Goal: Task Accomplishment & Management: Use online tool/utility

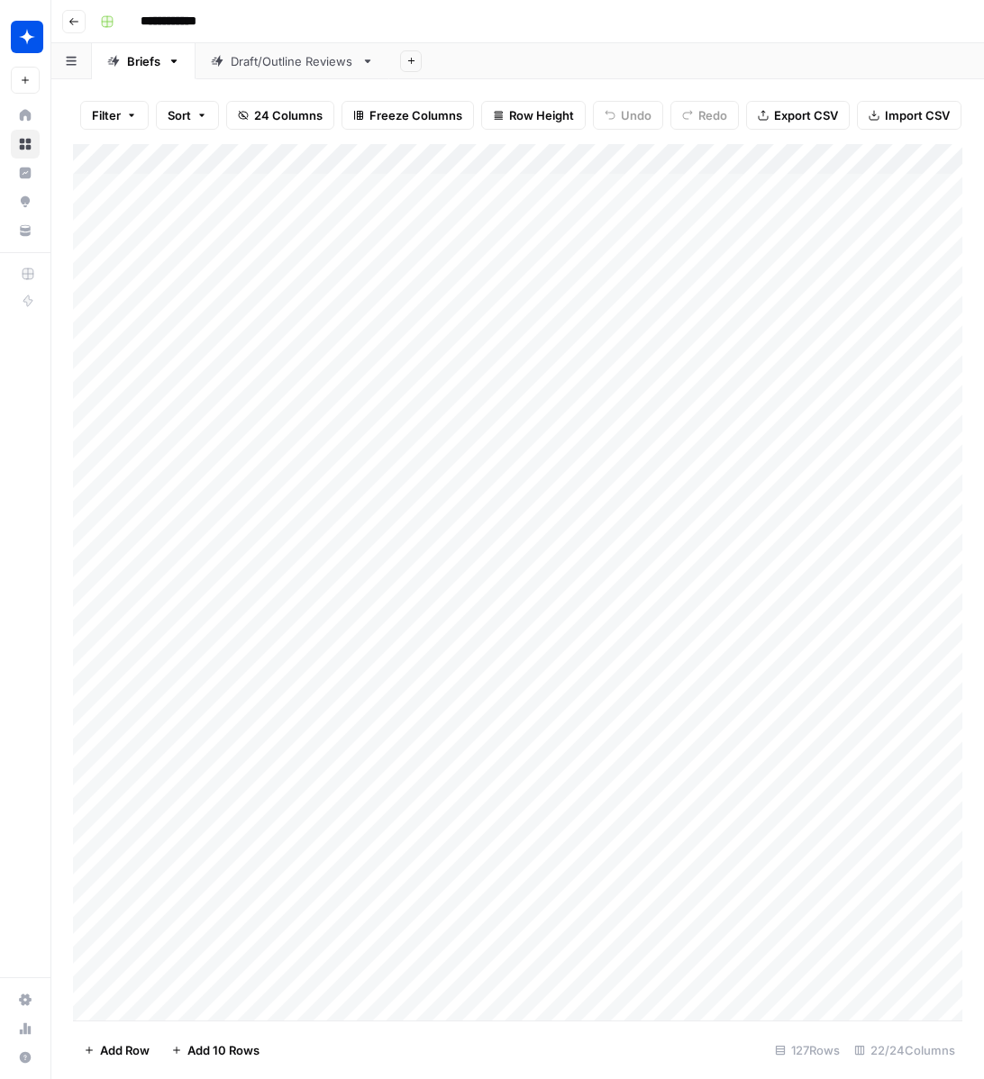
click at [283, 64] on div "Draft/Outline Reviews" at bounding box center [292, 61] width 123 height 18
click at [150, 1006] on div "Add Column" at bounding box center [517, 582] width 889 height 876
click at [287, 976] on div "Add Column" at bounding box center [517, 582] width 889 height 876
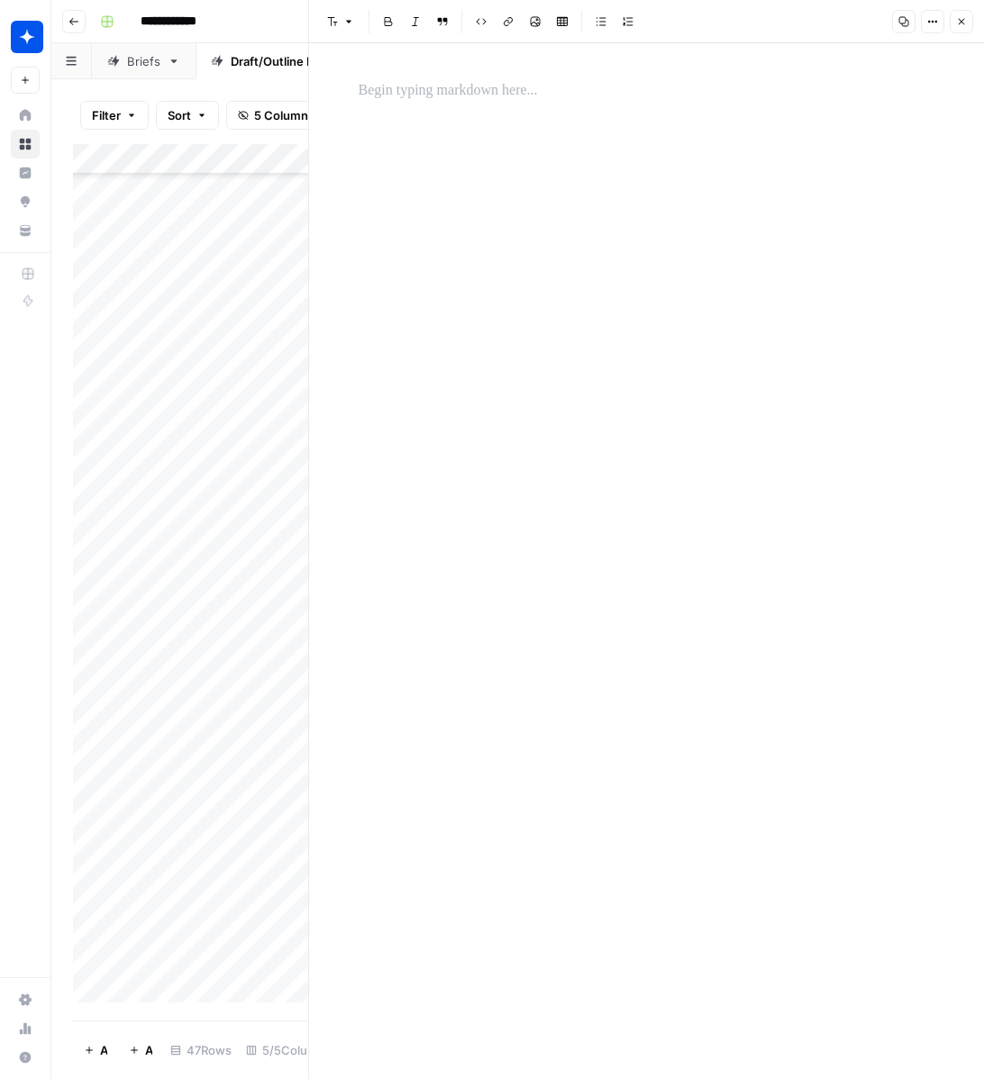
click at [532, 368] on div at bounding box center [647, 561] width 598 height 1036
click at [441, 86] on p at bounding box center [647, 90] width 576 height 23
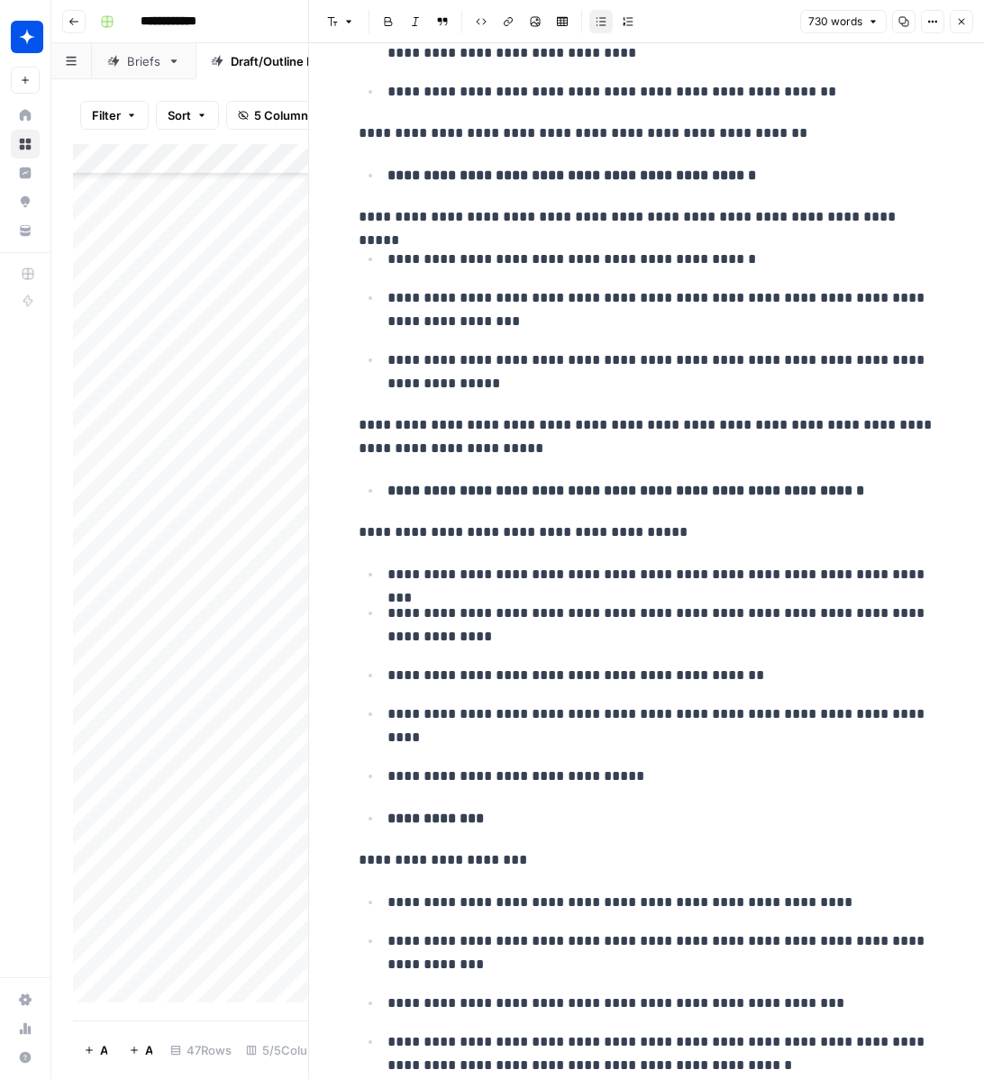
click at [958, 22] on icon "button" at bounding box center [961, 21] width 11 height 11
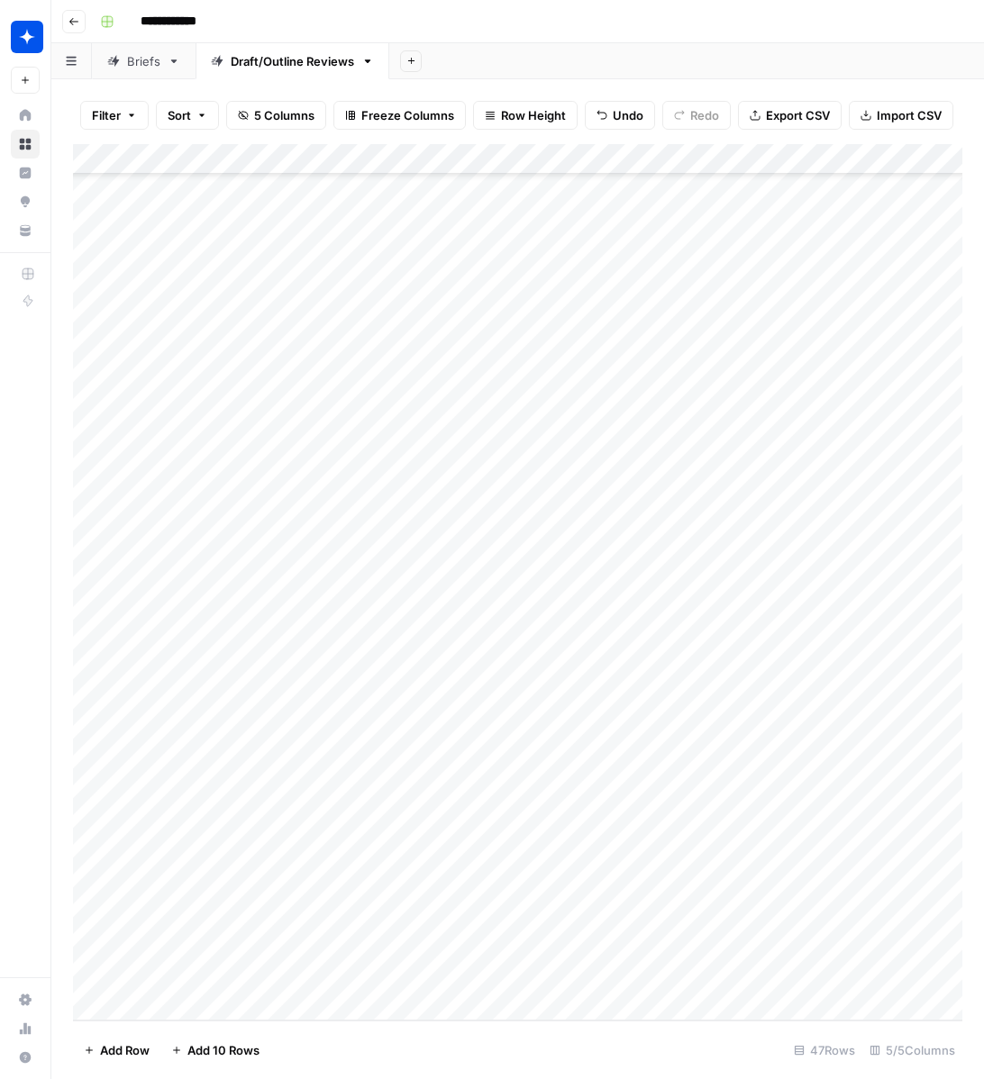
click at [454, 966] on div "Add Column" at bounding box center [517, 582] width 889 height 876
click at [435, 977] on div "Add Column" at bounding box center [517, 582] width 889 height 876
click at [421, 1041] on button "Outline" at bounding box center [448, 1038] width 54 height 22
click at [638, 975] on div "Add Column" at bounding box center [517, 582] width 889 height 876
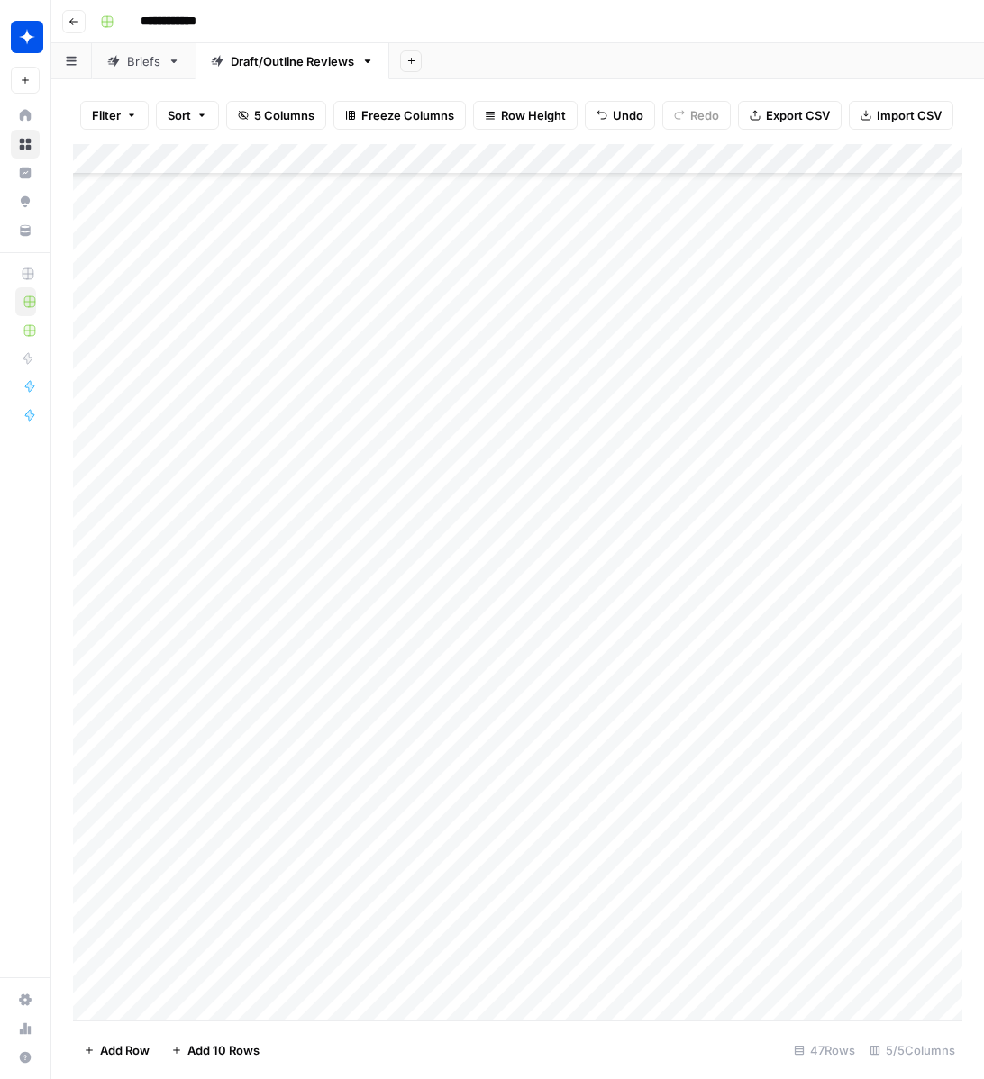
click at [702, 973] on div "Add Column" at bounding box center [517, 582] width 889 height 876
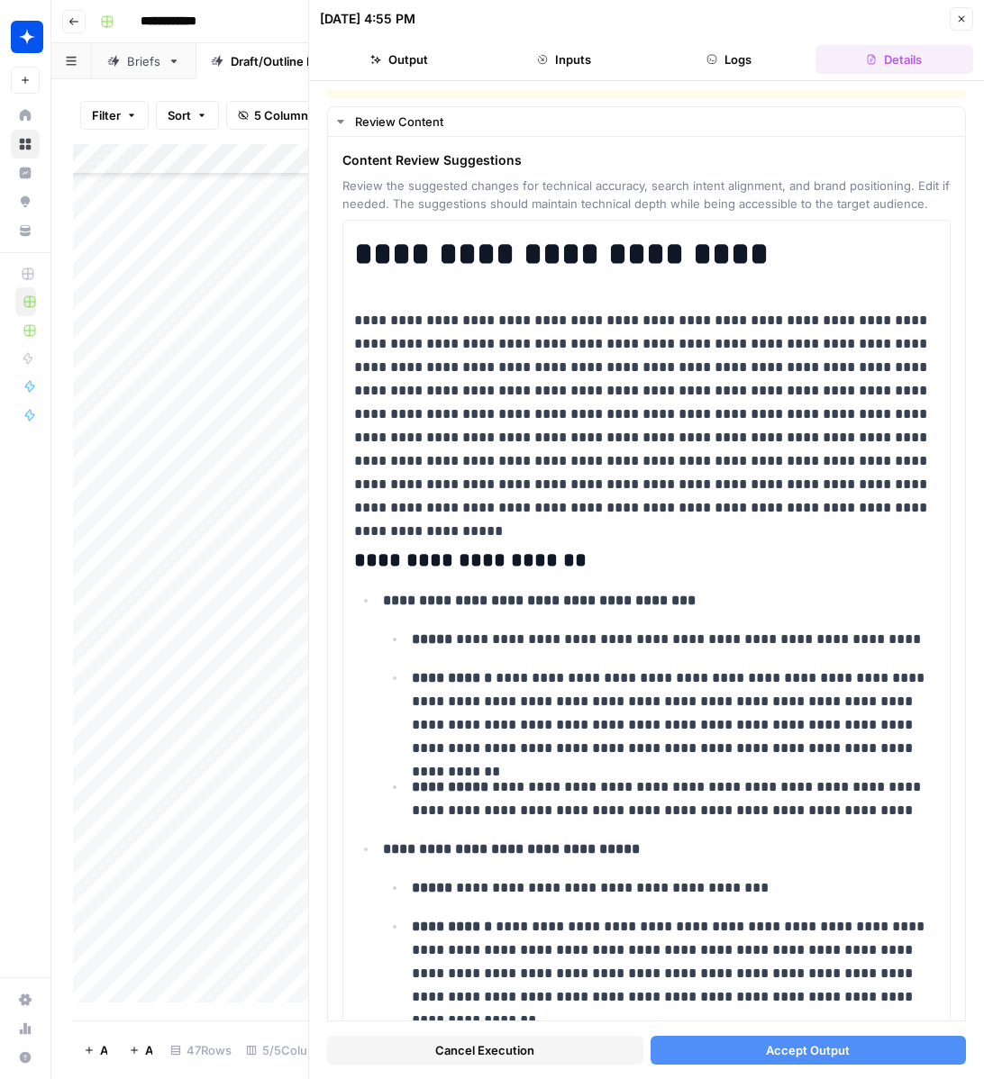
click at [699, 1046] on button "Accept Output" at bounding box center [808, 1050] width 316 height 29
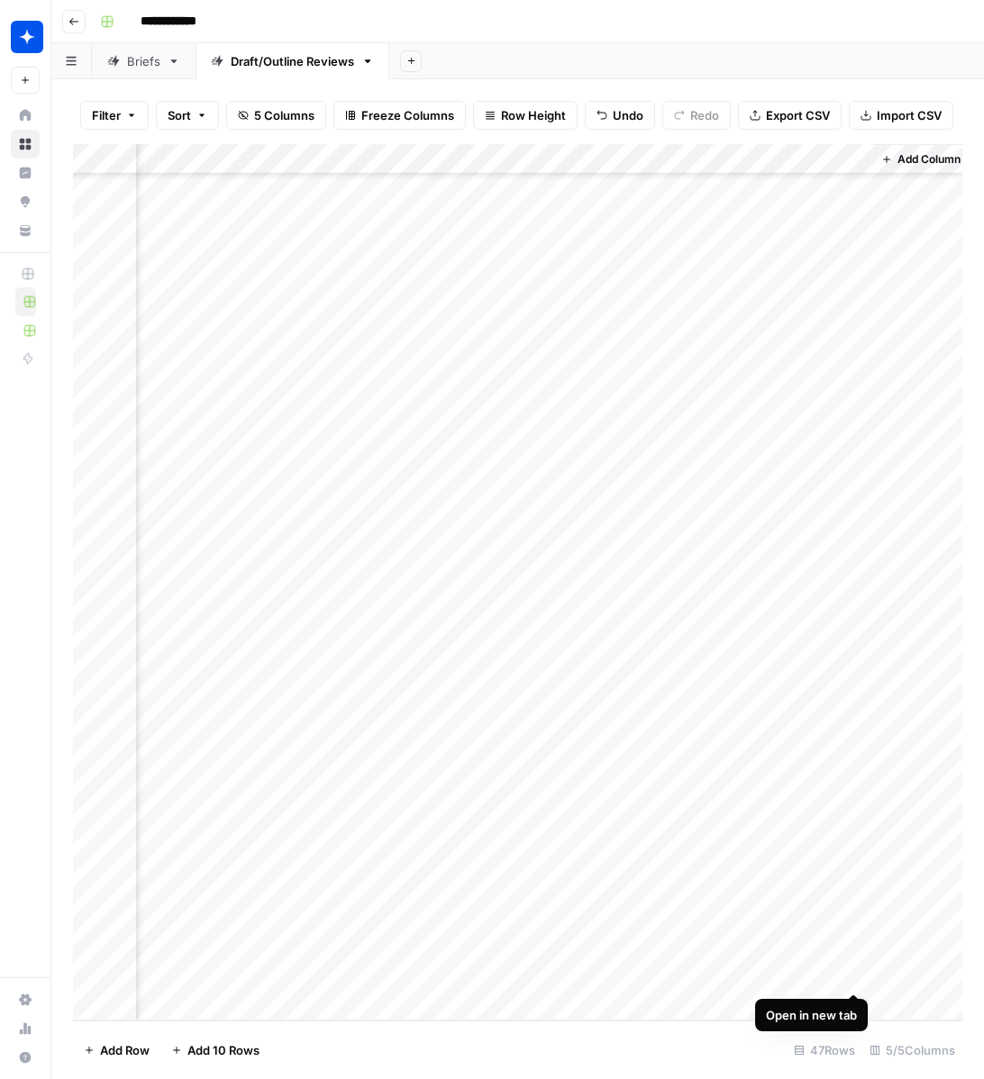
scroll to position [613, 171]
click at [855, 975] on div "Add Column" at bounding box center [517, 582] width 889 height 876
click at [191, 1016] on div "Add Column" at bounding box center [517, 582] width 889 height 876
click at [203, 1016] on div "Add Column" at bounding box center [517, 582] width 889 height 876
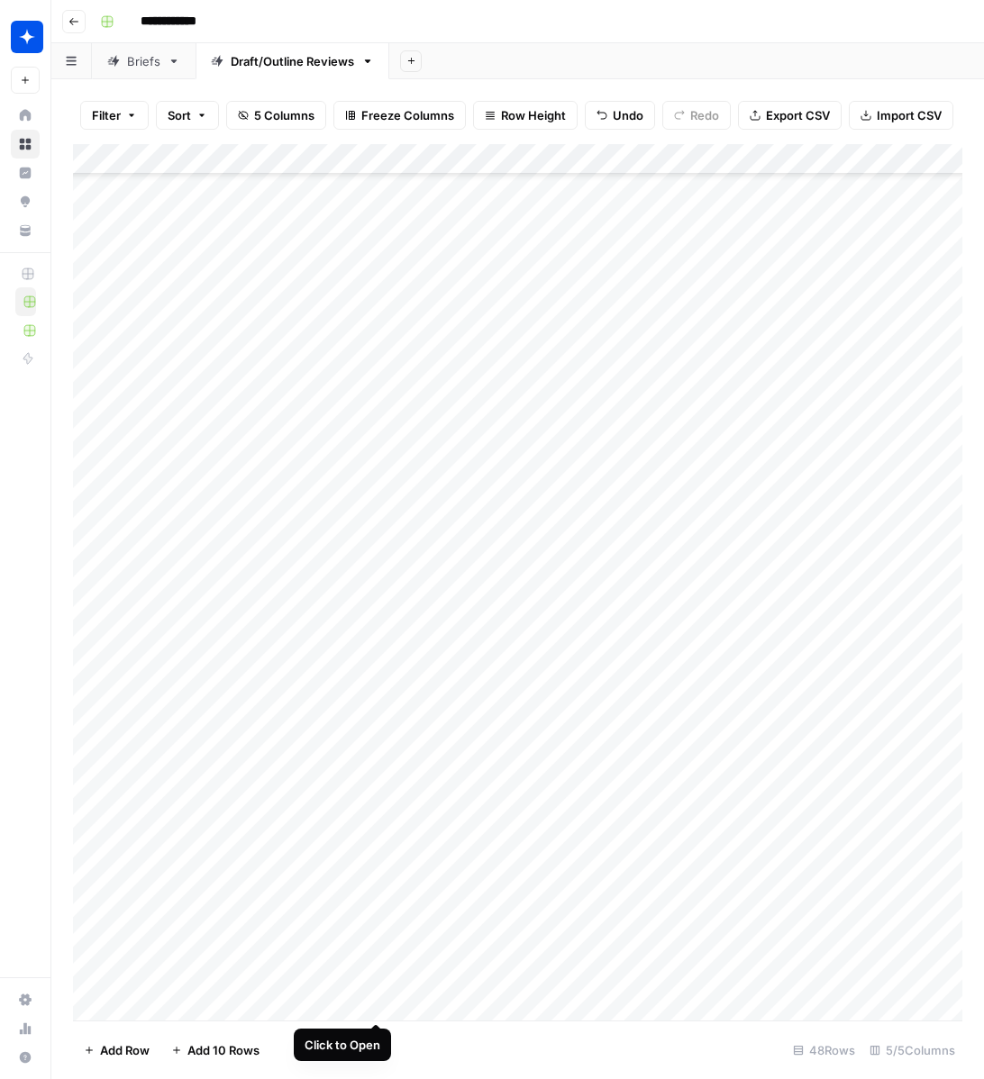
click at [374, 1004] on div "Add Column" at bounding box center [517, 582] width 889 height 876
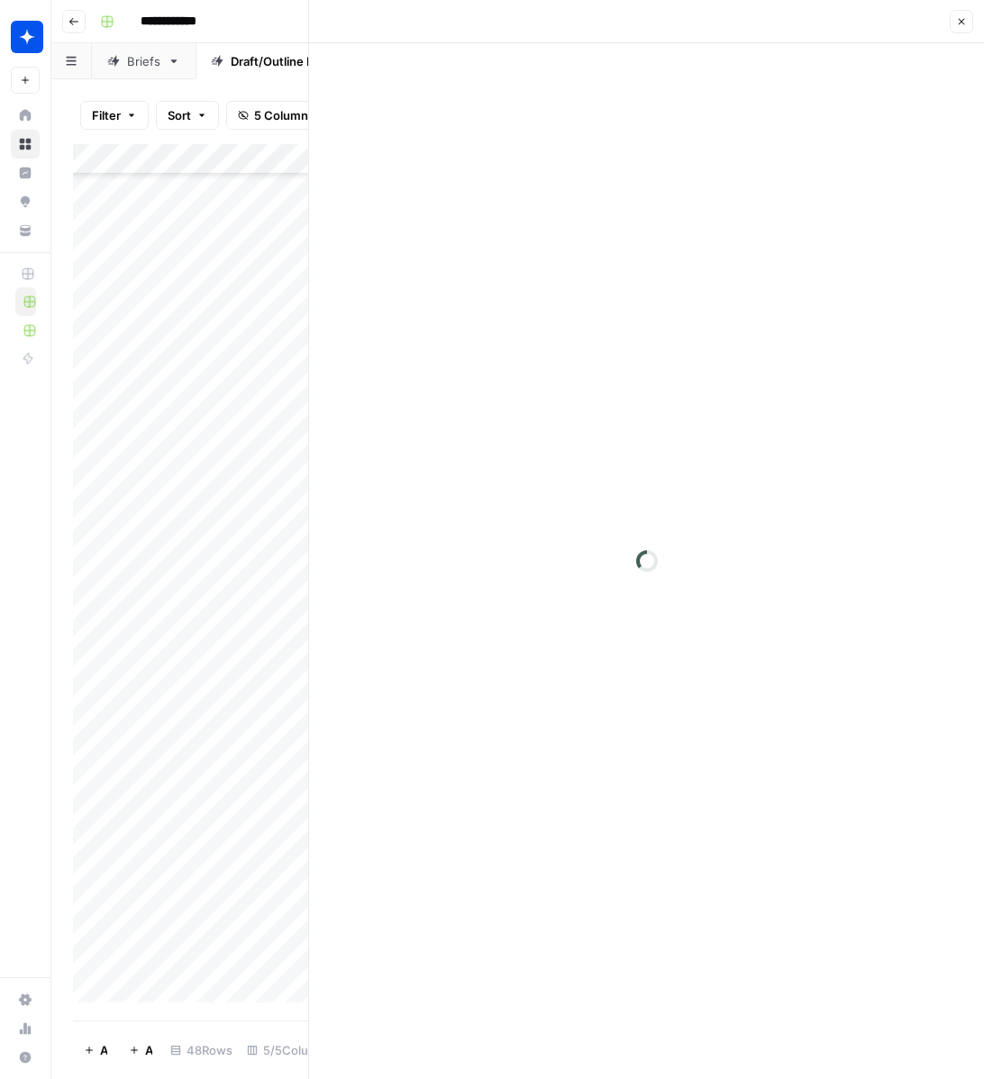
click at [506, 132] on div at bounding box center [646, 561] width 675 height 1036
click at [460, 98] on p at bounding box center [647, 90] width 576 height 23
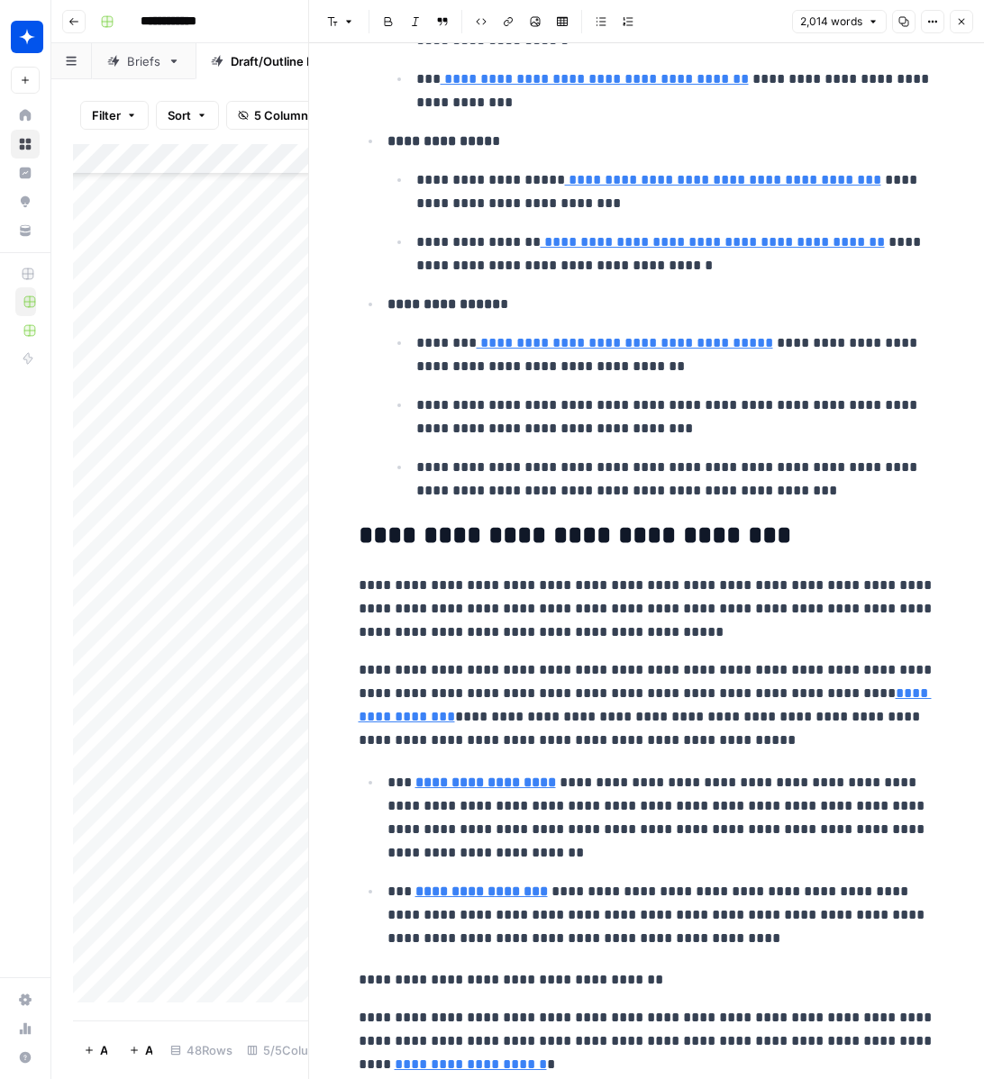
click at [957, 19] on icon "button" at bounding box center [961, 21] width 11 height 11
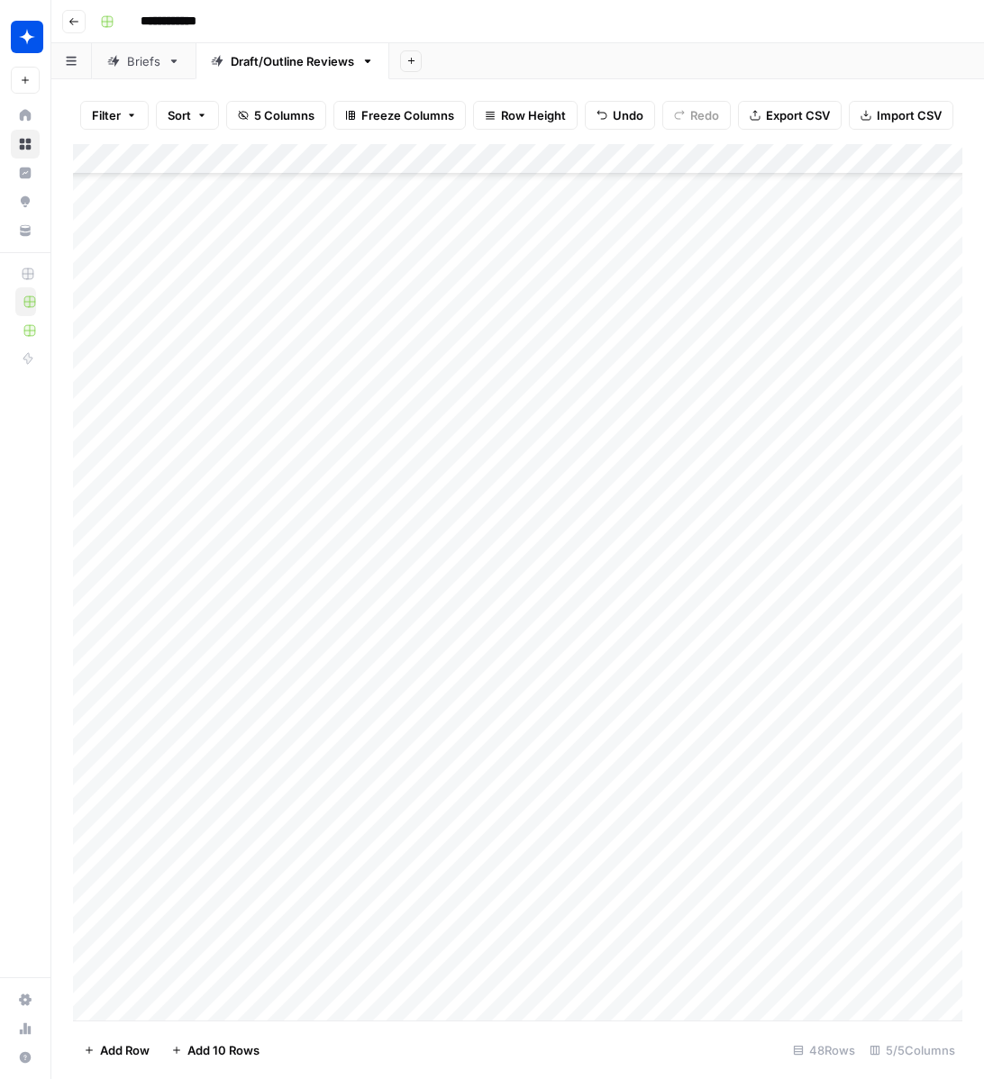
click at [449, 1016] on div "Add Column" at bounding box center [517, 582] width 889 height 876
click at [449, 1007] on div "Add Column" at bounding box center [517, 582] width 889 height 876
click at [449, 1021] on button "Draft" at bounding box center [441, 1014] width 41 height 22
click at [630, 1006] on div "Add Column" at bounding box center [517, 582] width 889 height 876
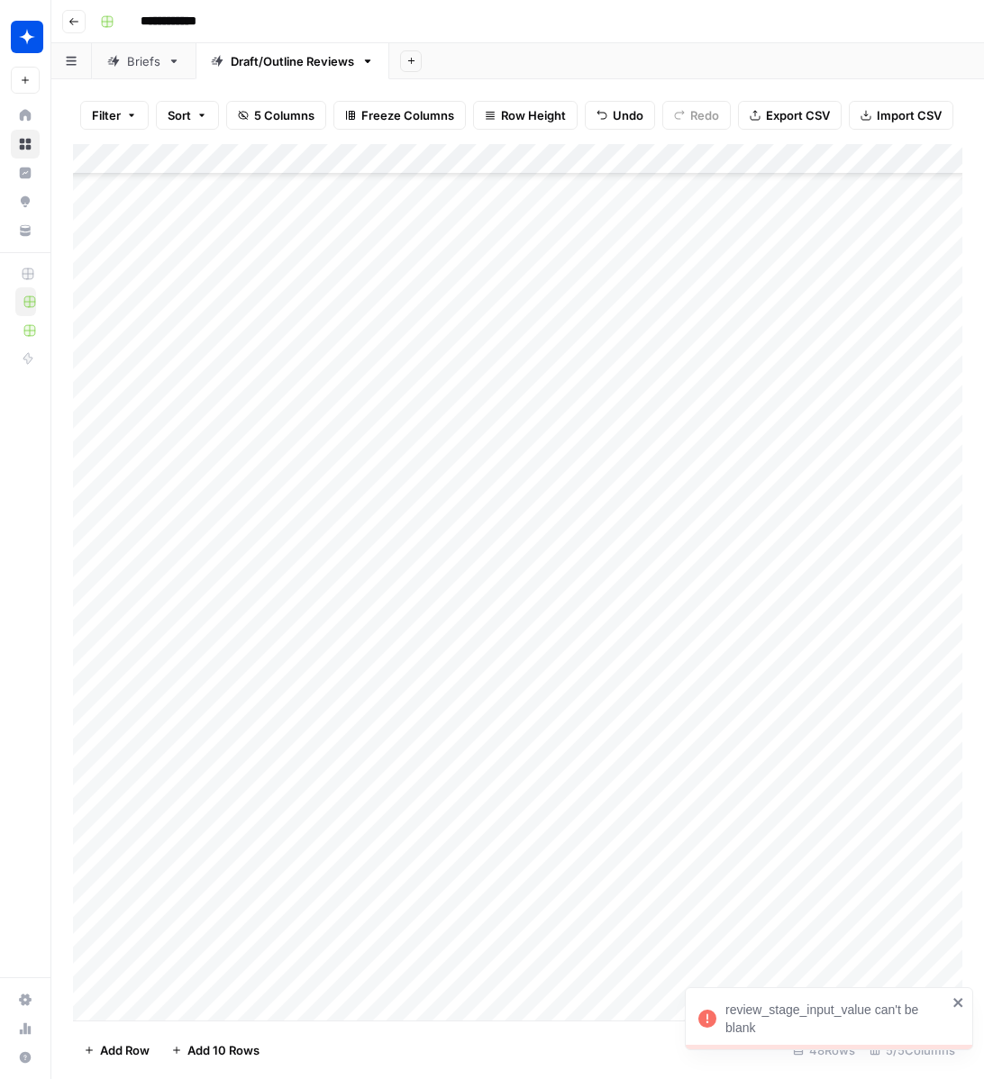
click at [639, 1005] on div "Add Column" at bounding box center [517, 582] width 889 height 876
click at [959, 999] on icon "close" at bounding box center [957, 1002] width 9 height 9
click at [636, 1004] on div "Add Column" at bounding box center [517, 582] width 889 height 876
click at [304, 1012] on div "Add Column" at bounding box center [517, 582] width 889 height 876
click at [373, 1005] on div "Add Column" at bounding box center [517, 582] width 889 height 876
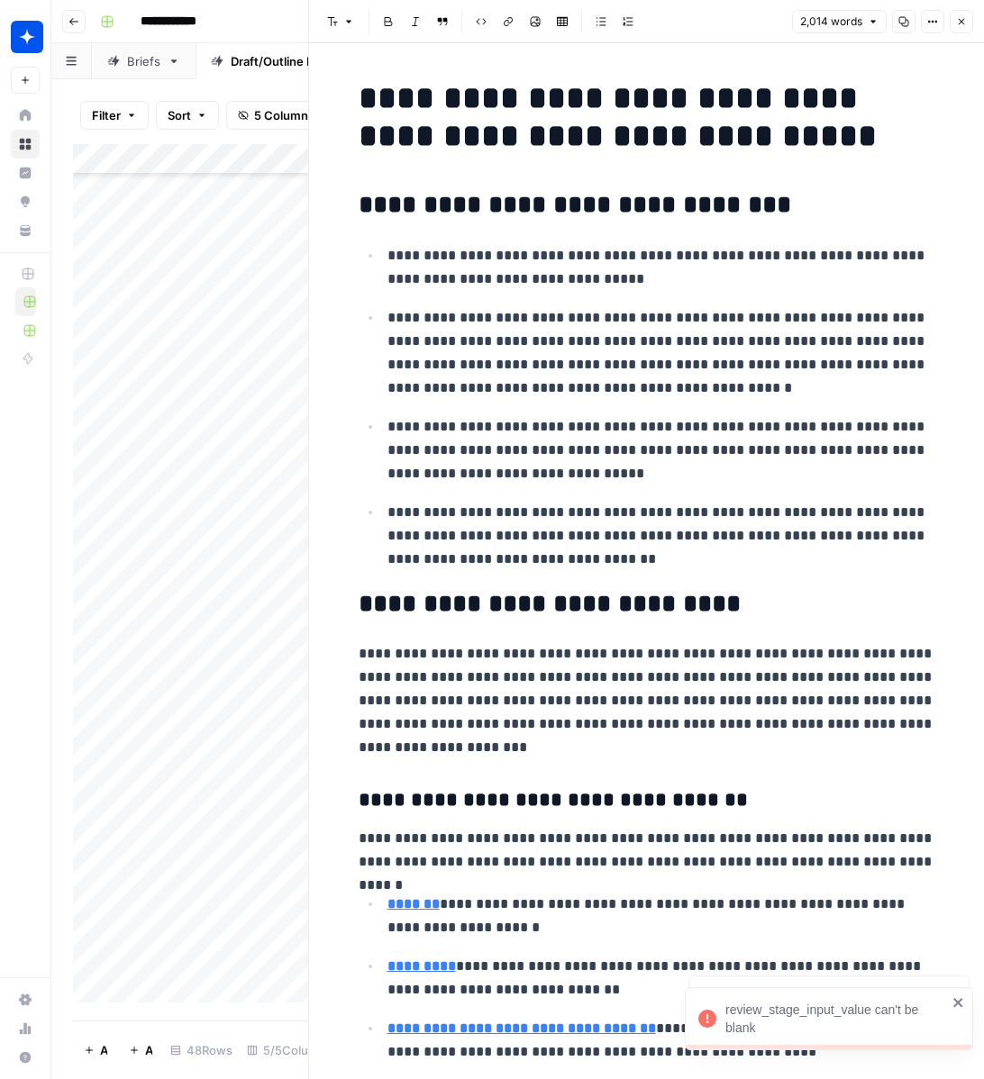
click at [599, 697] on p "**********" at bounding box center [647, 700] width 576 height 117
click at [961, 23] on icon "button" at bounding box center [961, 21] width 11 height 11
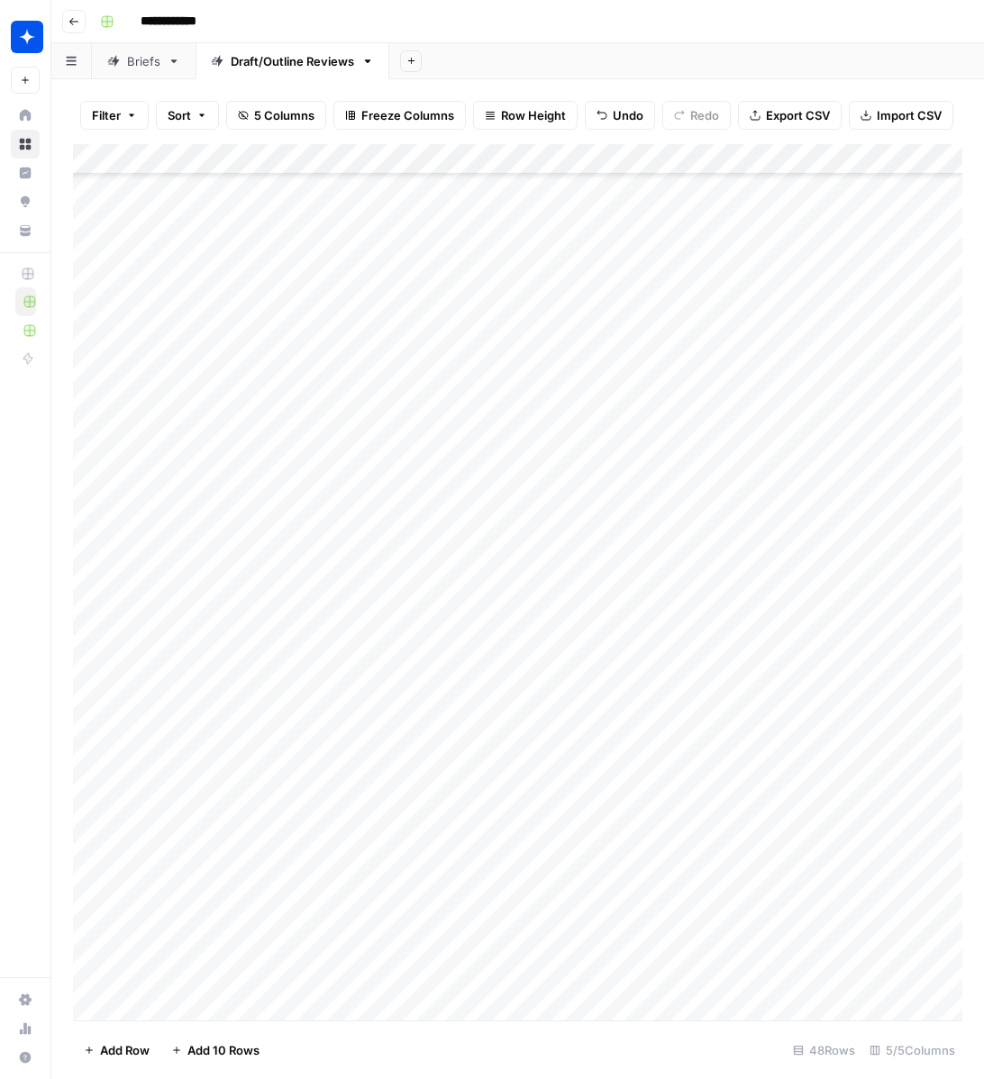
click at [636, 1006] on div "Add Column" at bounding box center [517, 582] width 889 height 876
click at [635, 1006] on div "Add Column" at bounding box center [517, 582] width 889 height 876
click at [96, 1048] on button "Add Row" at bounding box center [116, 1050] width 87 height 29
click at [162, 1003] on div "Add Column" at bounding box center [517, 582] width 889 height 876
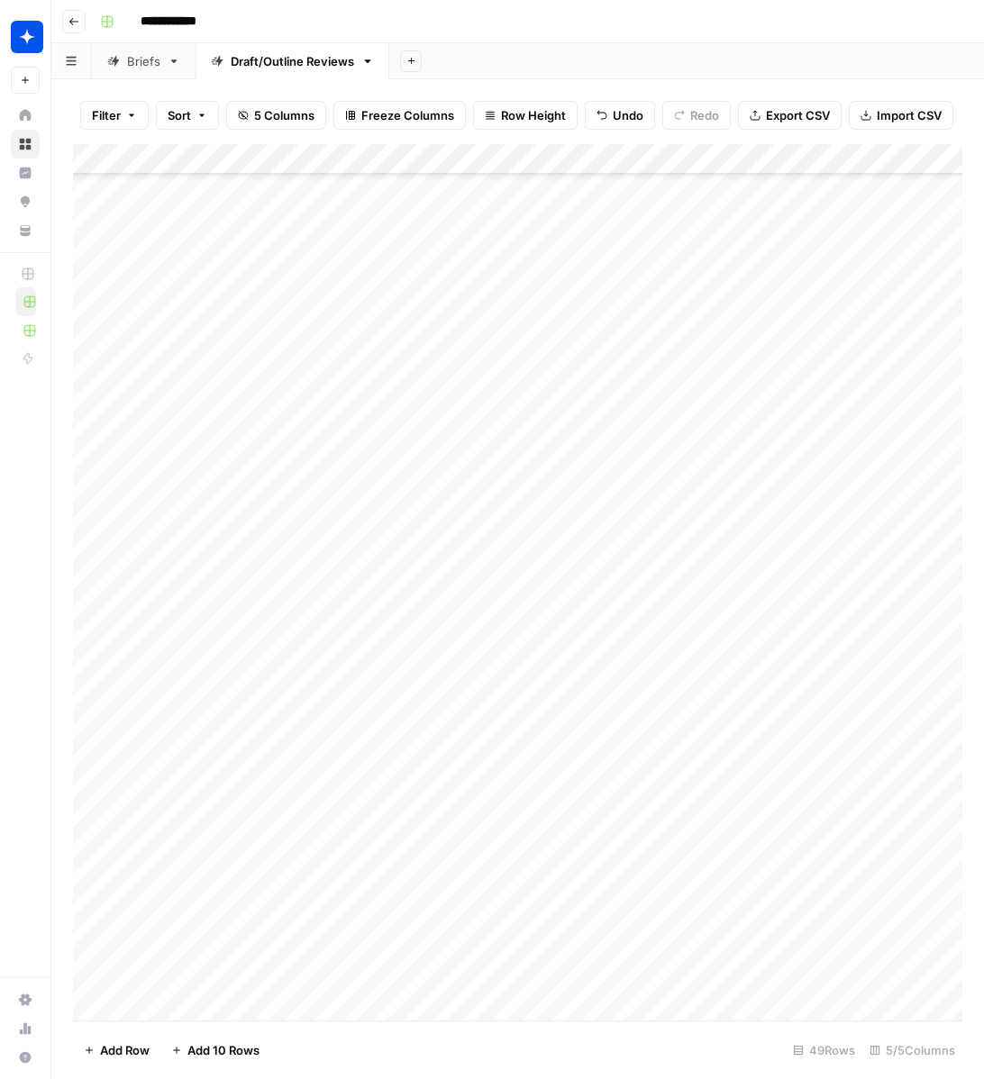
scroll to position [684, 1]
click at [219, 975] on div "Add Column" at bounding box center [517, 582] width 889 height 876
click at [377, 978] on div "Add Column" at bounding box center [517, 582] width 889 height 876
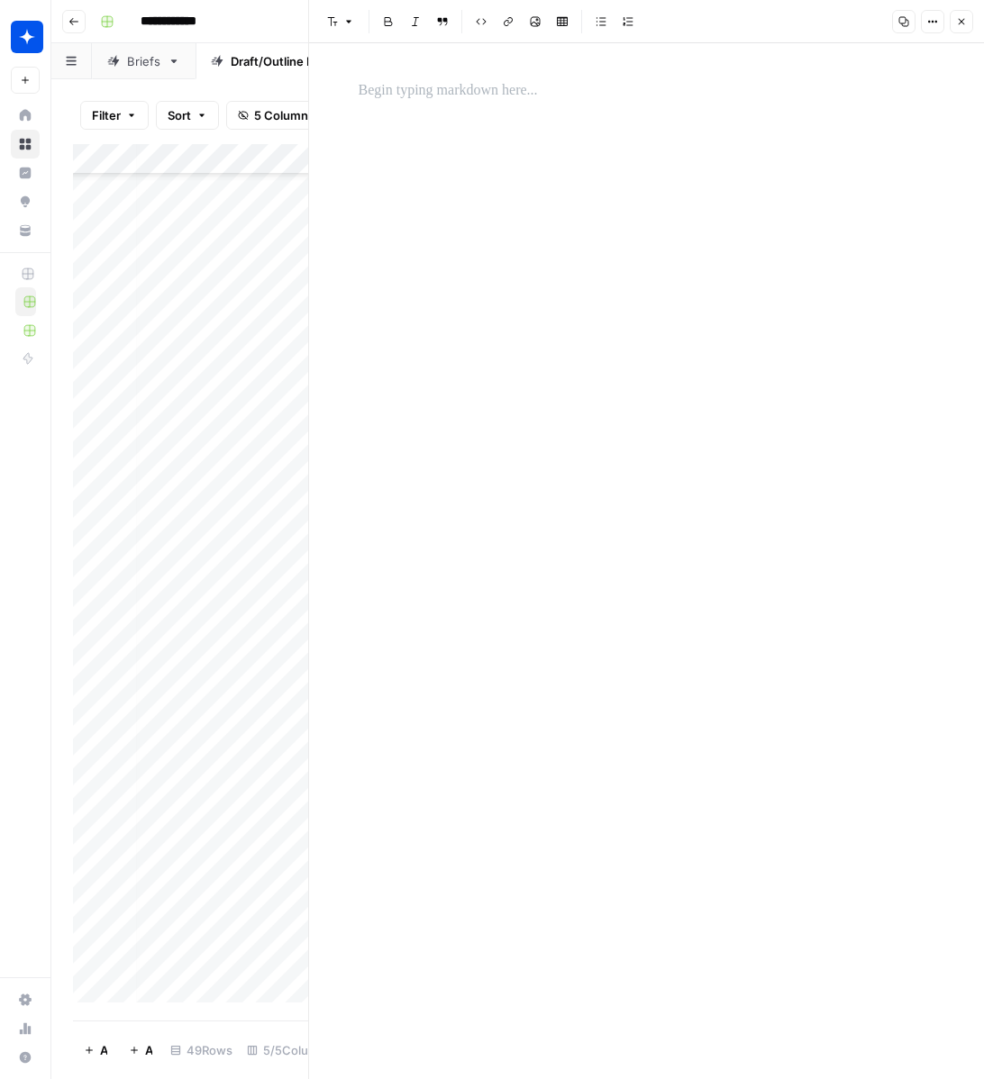
click at [443, 93] on p at bounding box center [647, 90] width 576 height 23
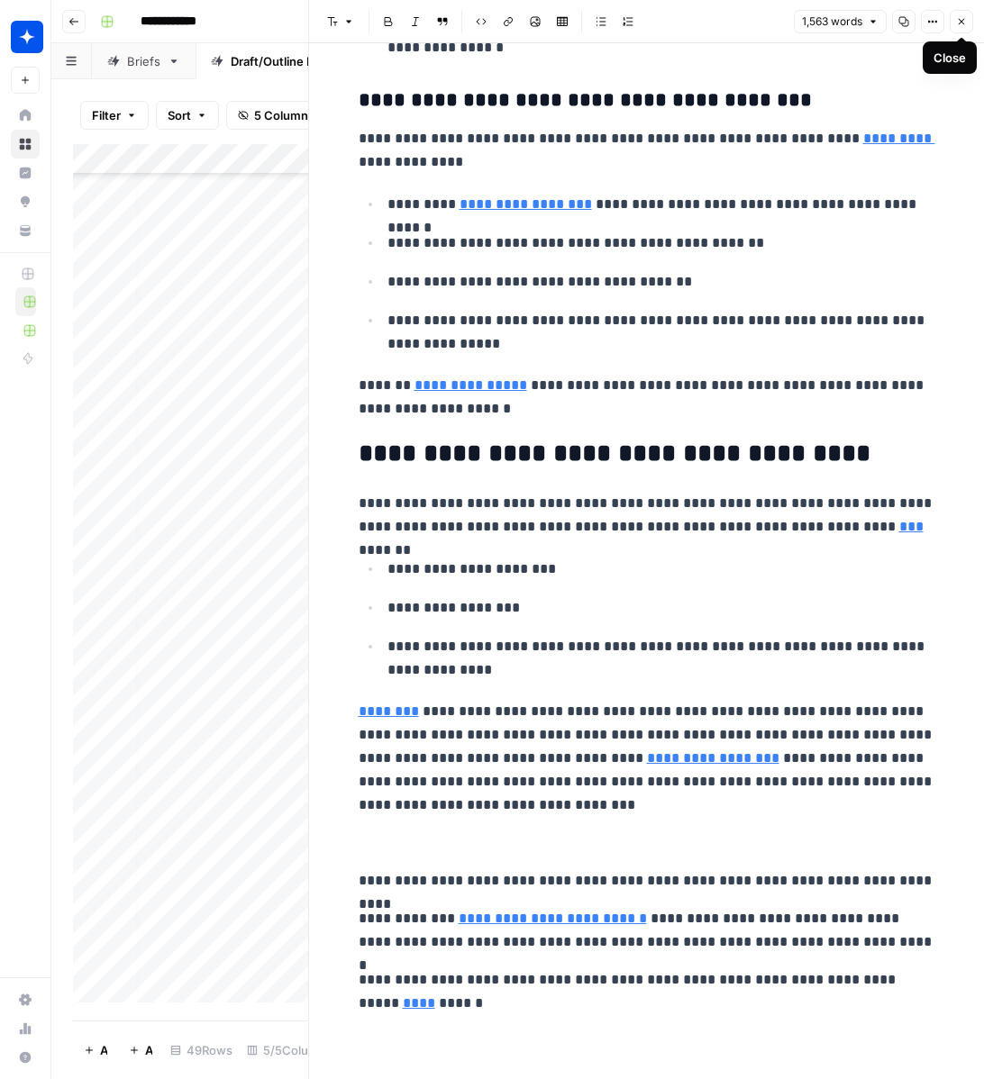
click at [960, 28] on button "Close" at bounding box center [960, 21] width 23 height 23
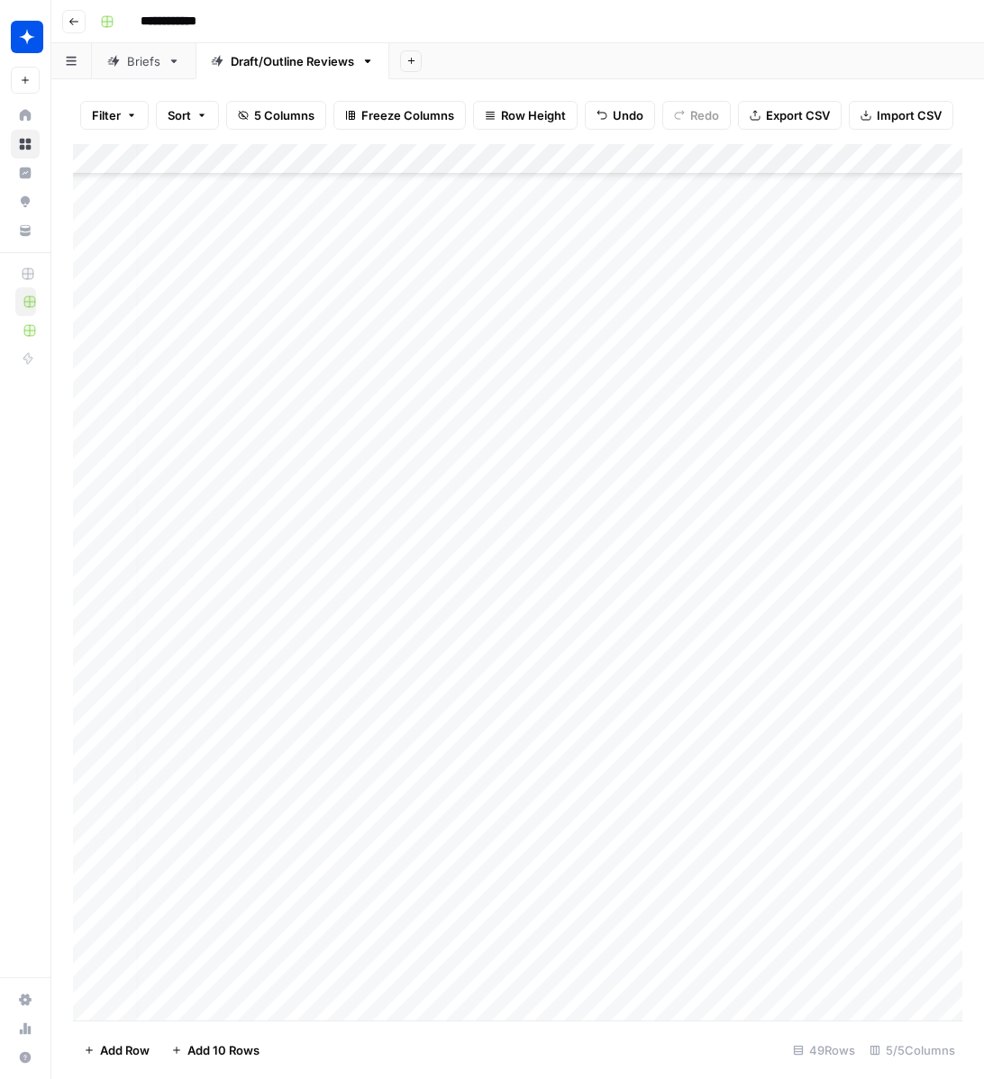
click at [448, 988] on div "Add Column" at bounding box center [517, 582] width 889 height 876
click at [442, 983] on div "Add Column" at bounding box center [517, 582] width 889 height 876
click at [441, 1044] on button "Draft" at bounding box center [433, 1049] width 41 height 22
click at [622, 977] on div "Add Column" at bounding box center [517, 582] width 889 height 876
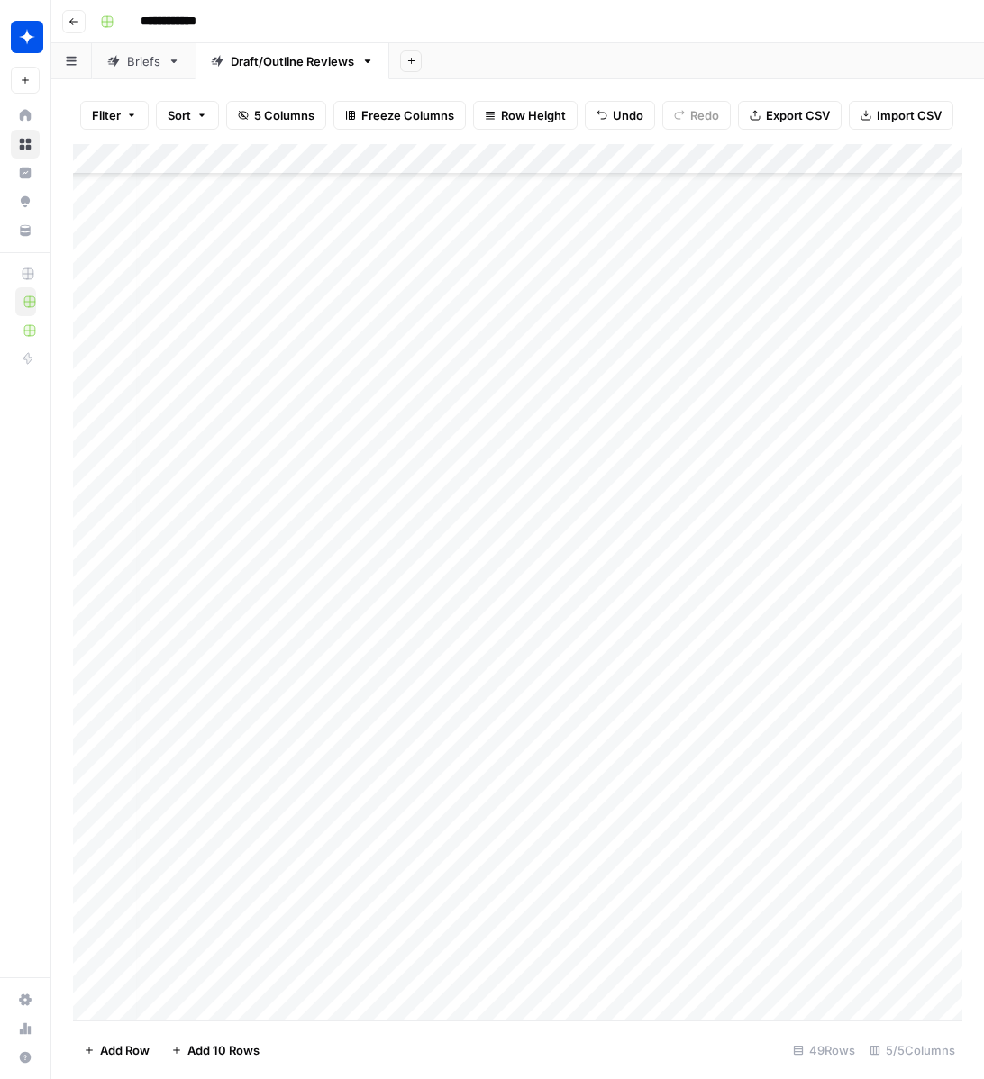
click at [186, 1014] on div "Add Column" at bounding box center [517, 582] width 889 height 876
click at [380, 1003] on div "Add Column" at bounding box center [517, 582] width 889 height 876
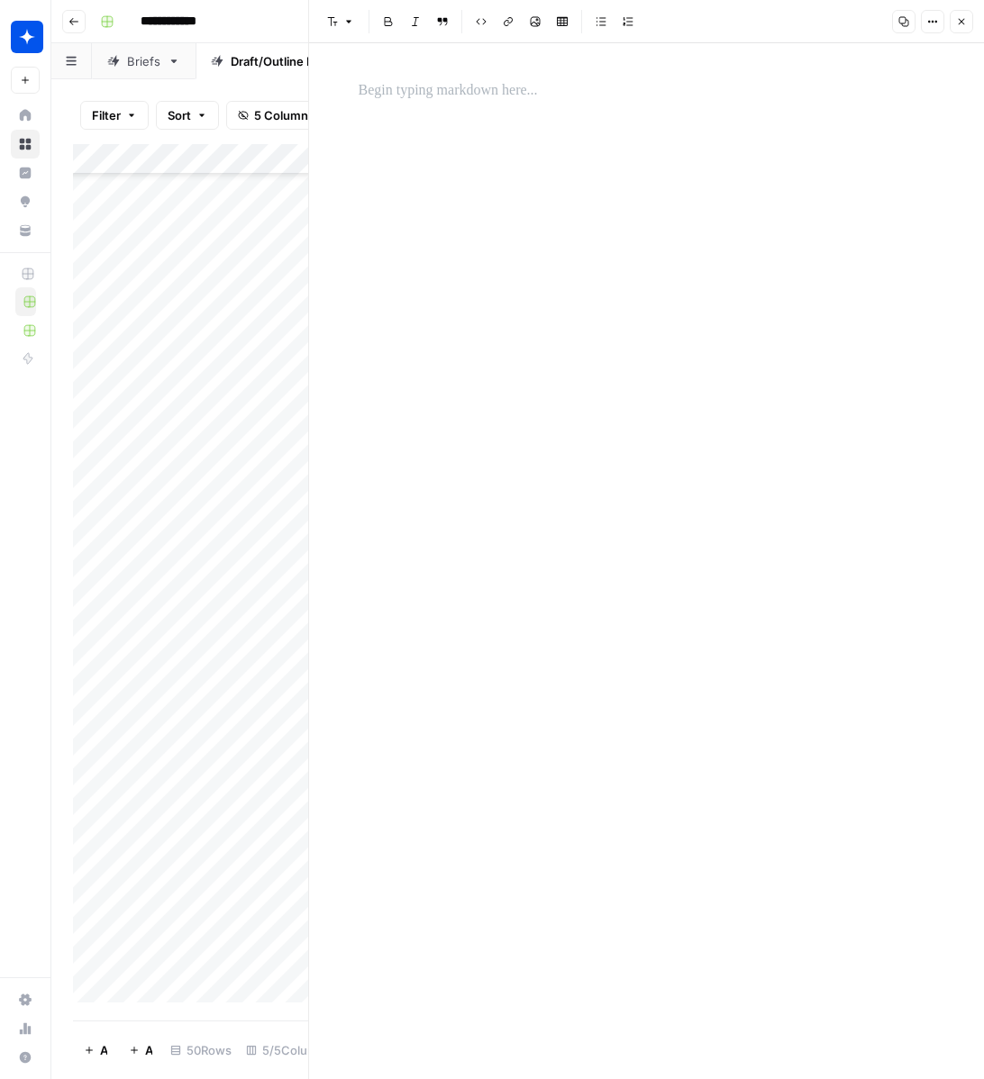
click at [454, 102] on p at bounding box center [647, 90] width 576 height 23
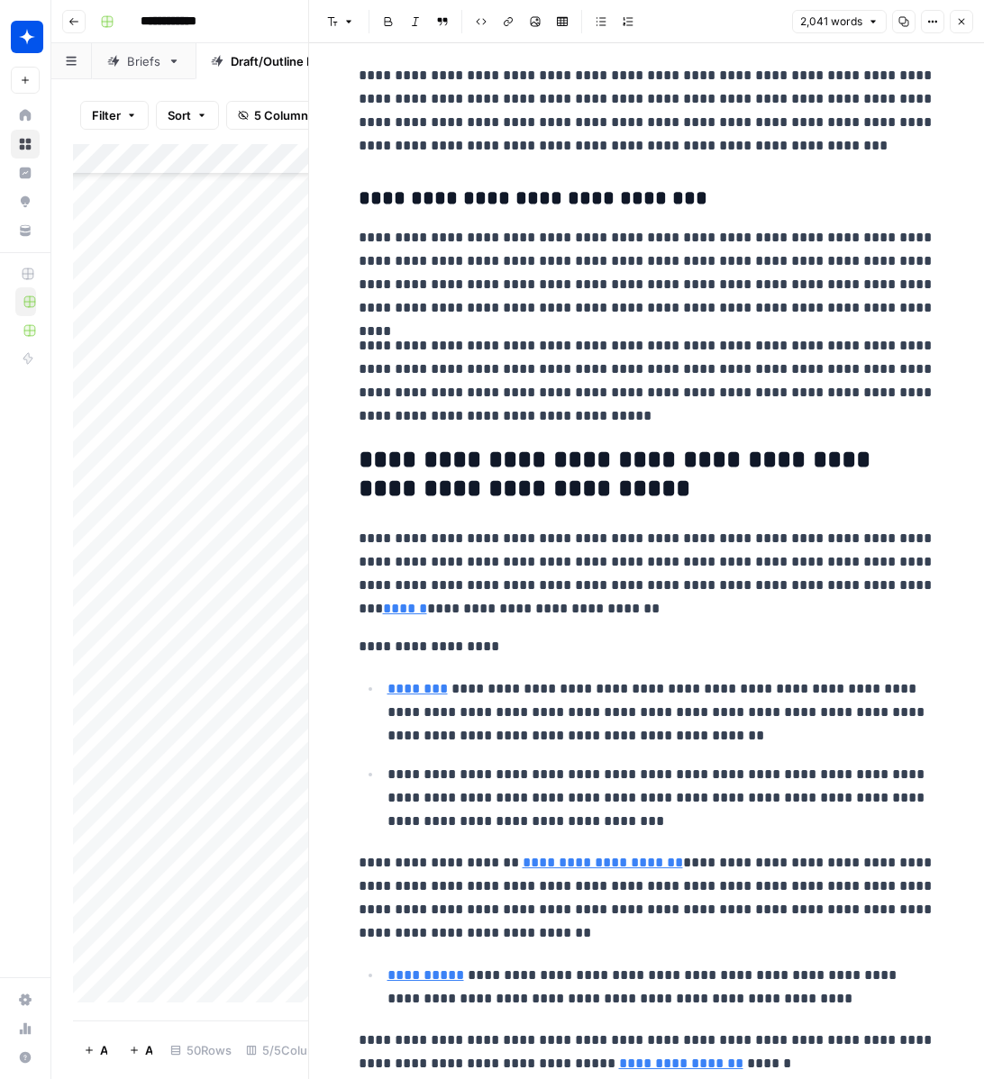
click at [969, 23] on button "Close" at bounding box center [960, 21] width 23 height 23
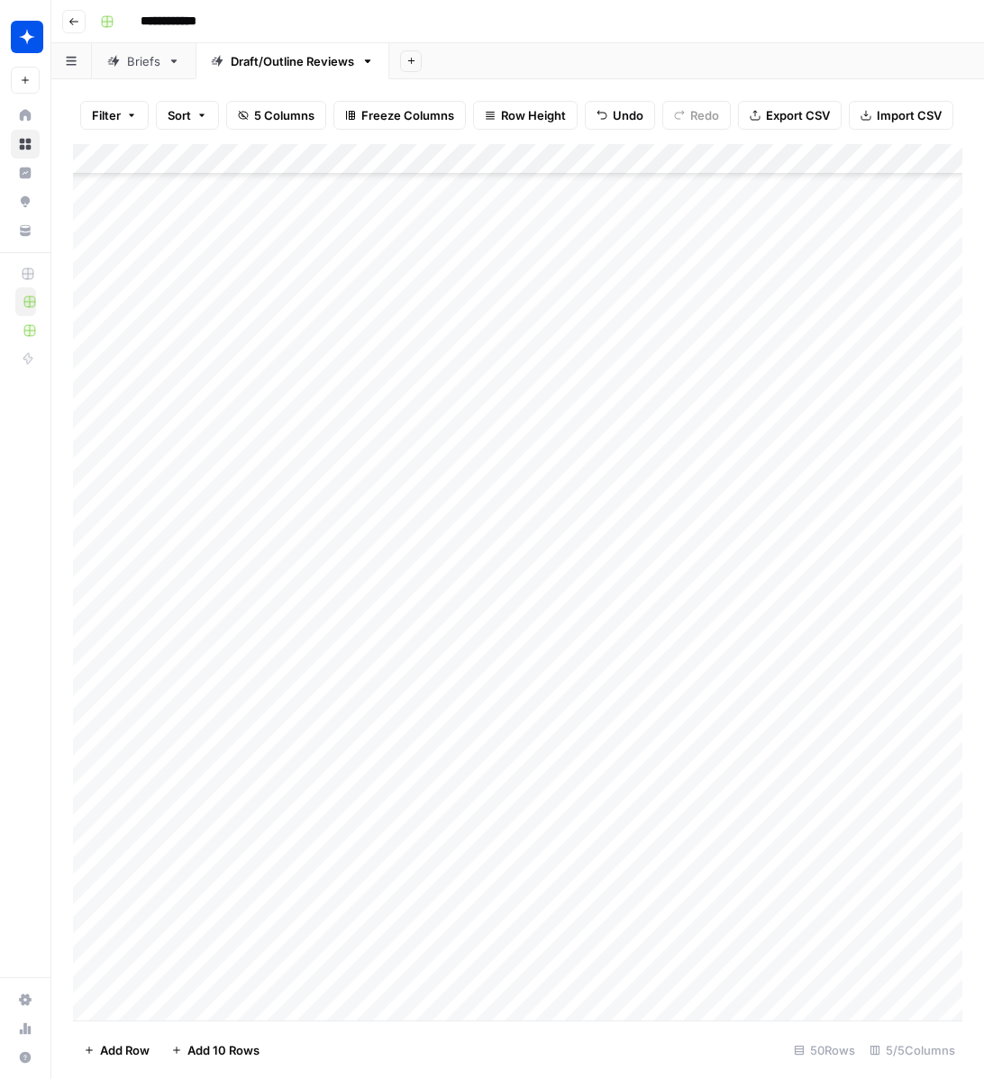
click at [440, 1004] on div "Add Column" at bounding box center [517, 582] width 889 height 876
click at [444, 1007] on div "Add Column" at bounding box center [517, 582] width 889 height 876
click at [449, 1039] on button "Draft" at bounding box center [441, 1045] width 41 height 22
click at [637, 1003] on div "Add Column" at bounding box center [517, 582] width 889 height 876
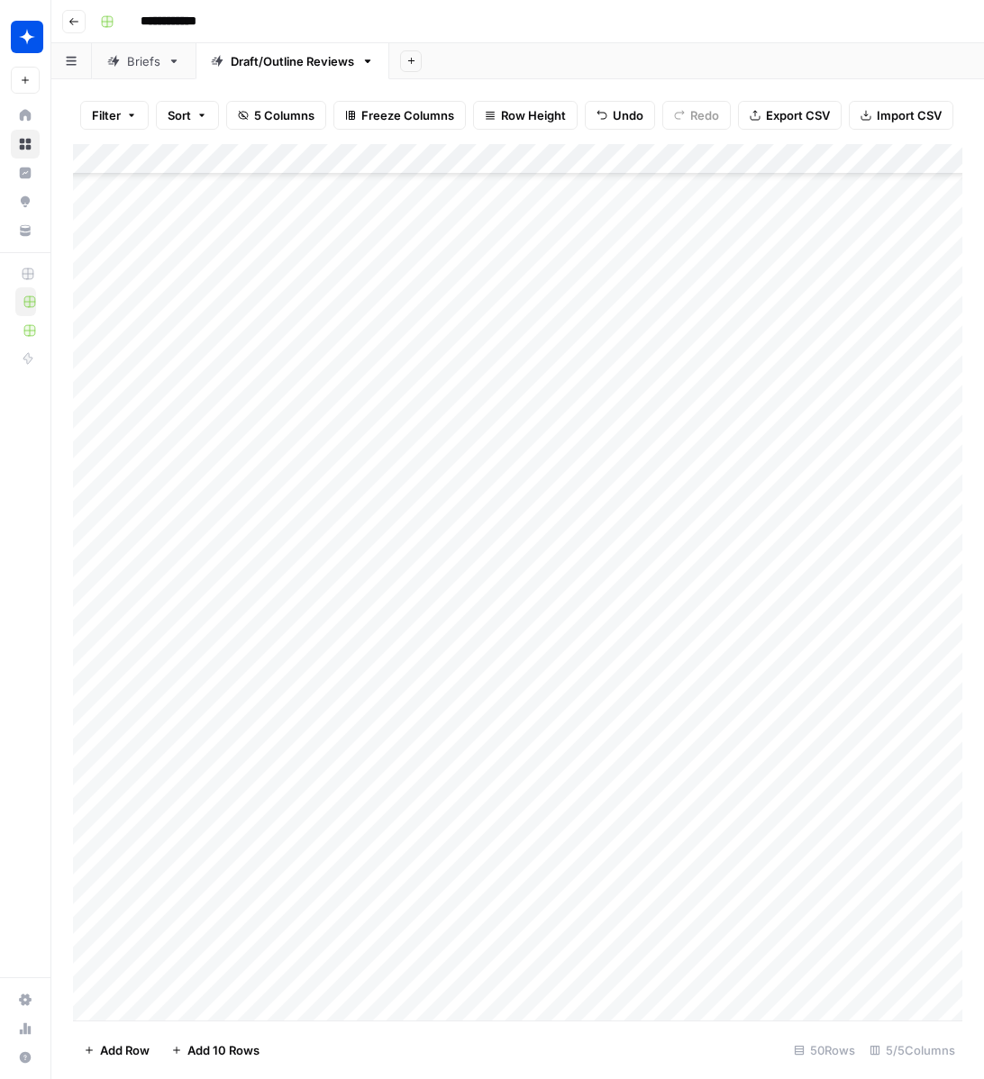
click at [704, 941] on div "Add Column" at bounding box center [517, 582] width 889 height 876
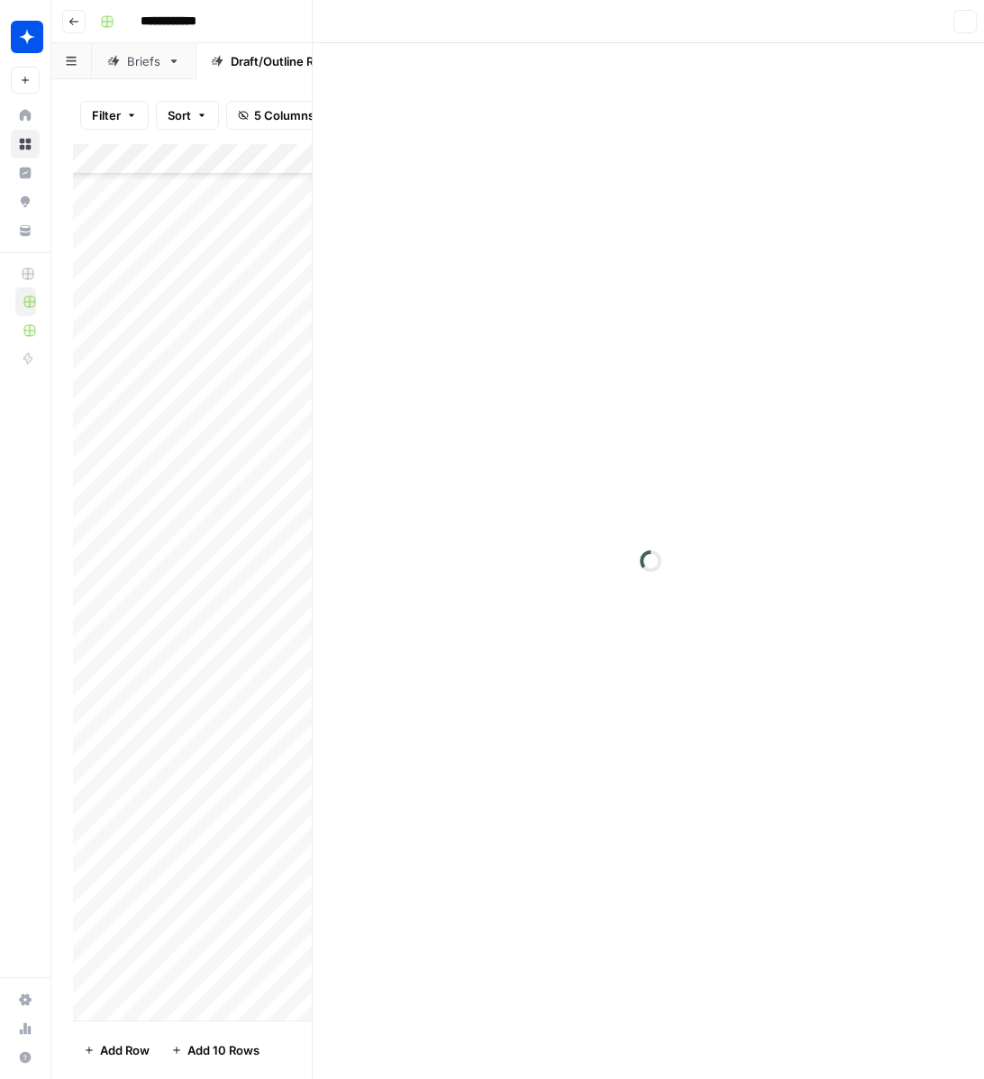
scroll to position [690, 0]
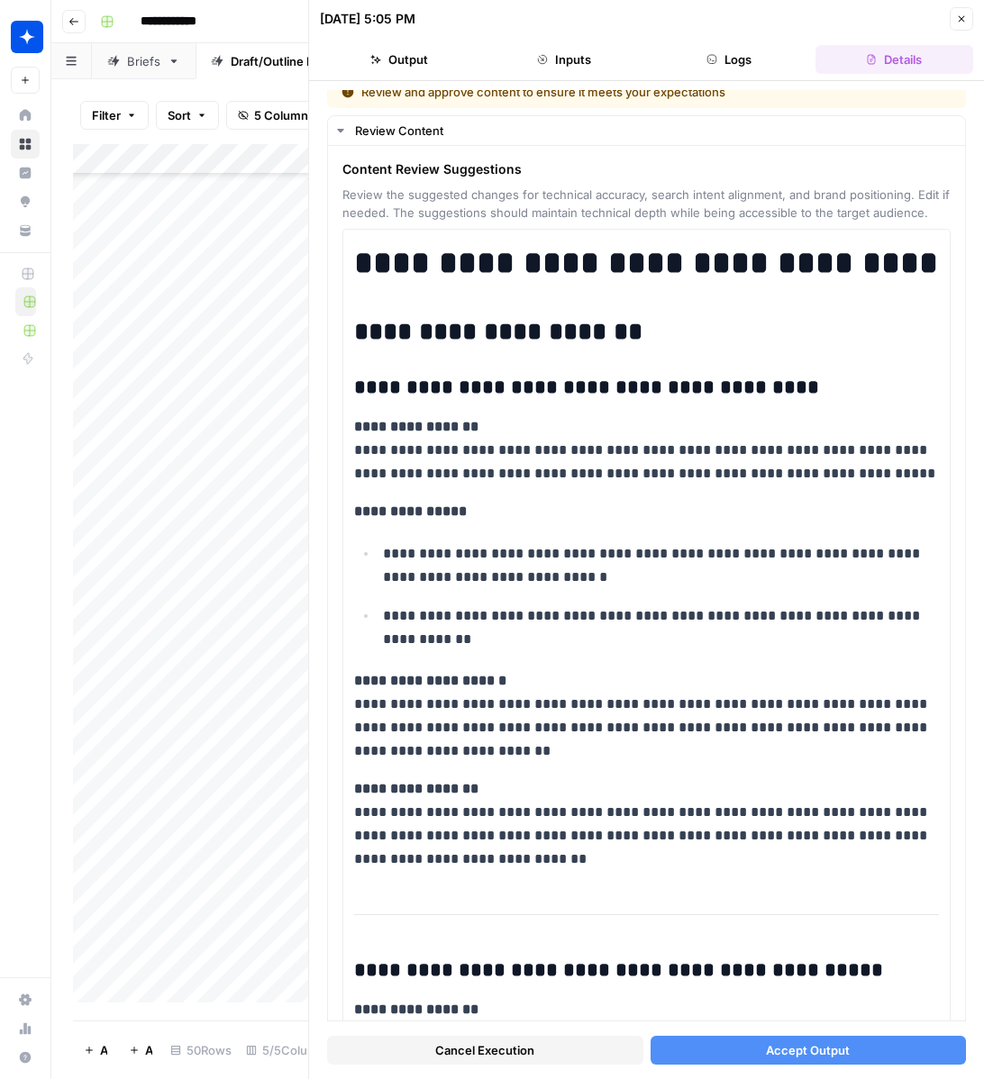
click at [711, 1048] on button "Accept Output" at bounding box center [808, 1050] width 316 height 29
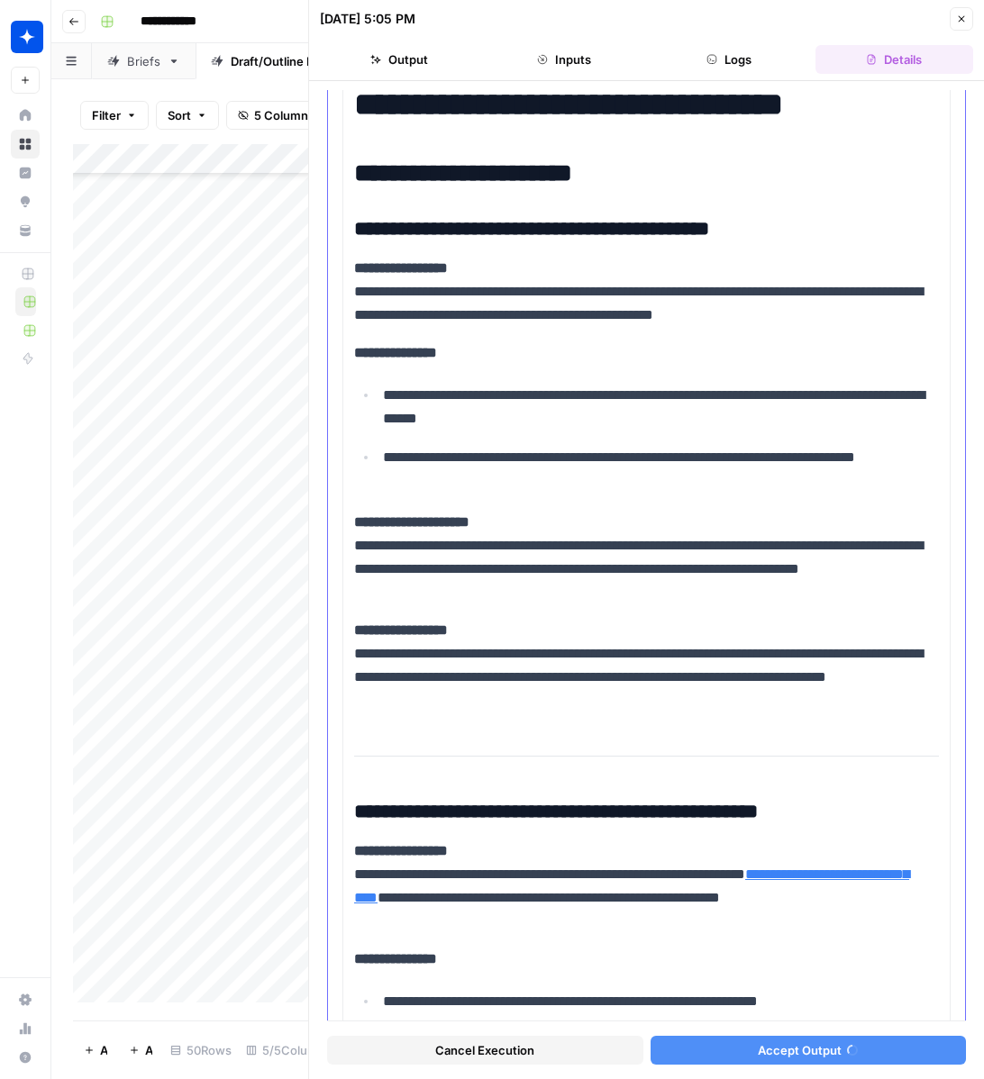
scroll to position [184, 0]
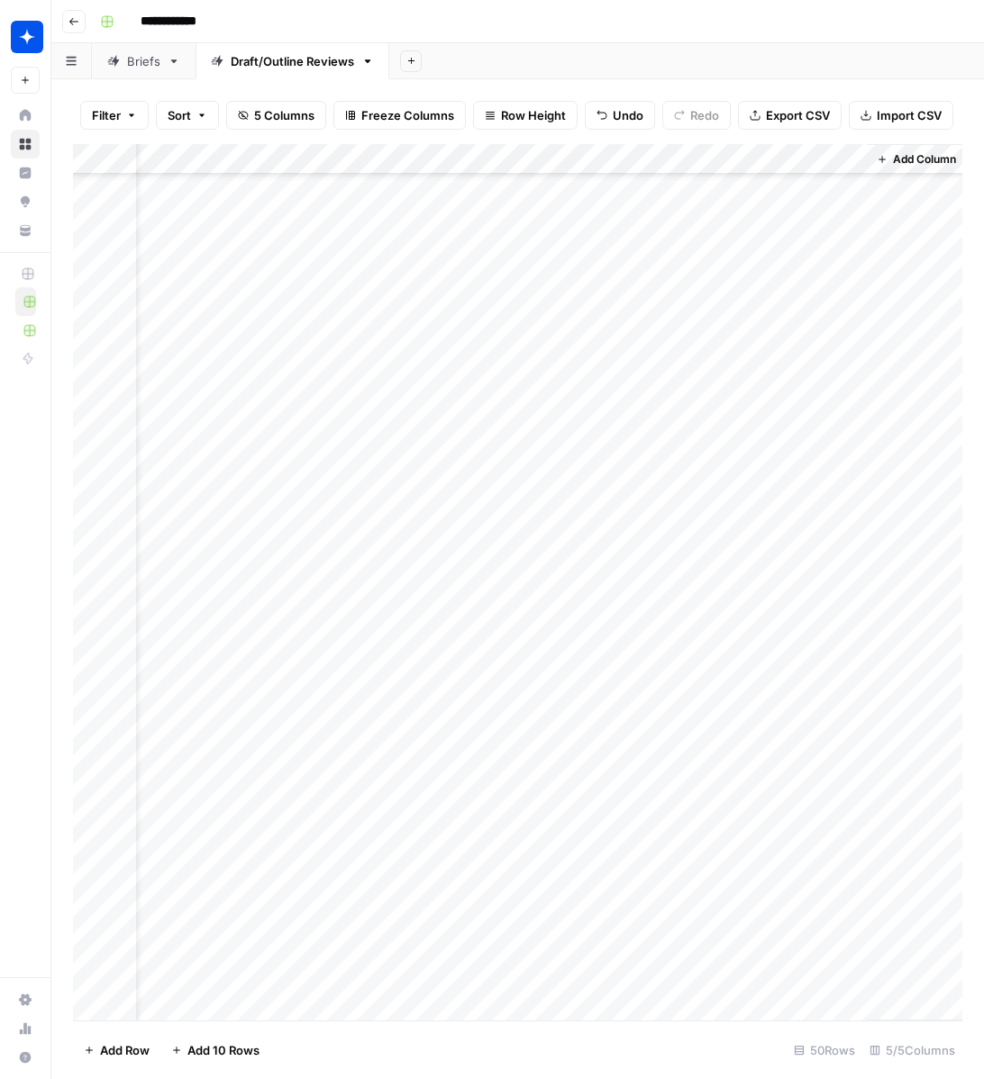
scroll to position [690, 180]
click at [771, 939] on div "Add Column" at bounding box center [517, 582] width 889 height 876
click at [846, 939] on div "Add Column" at bounding box center [517, 582] width 889 height 876
click at [703, 970] on div "Add Column" at bounding box center [517, 582] width 889 height 876
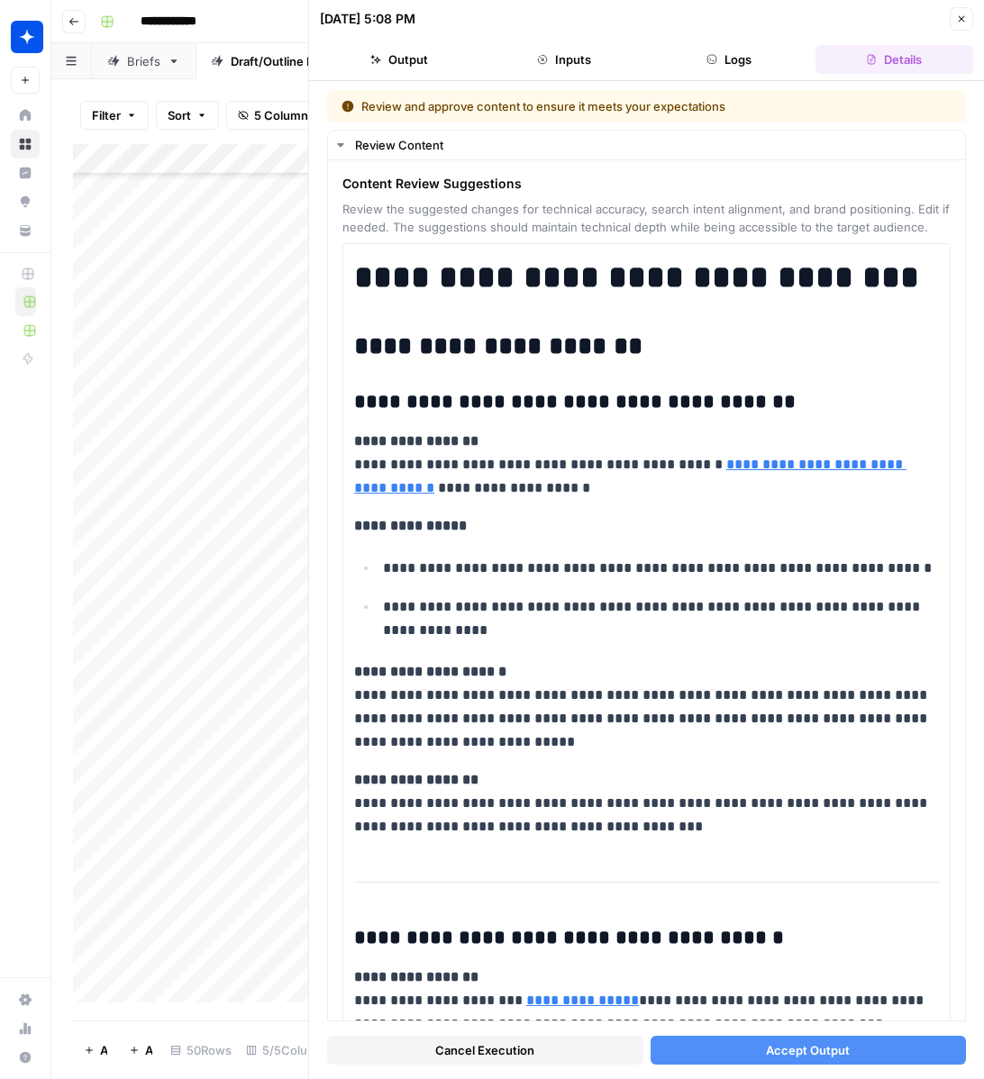
click at [790, 1053] on span "Accept Output" at bounding box center [808, 1050] width 84 height 18
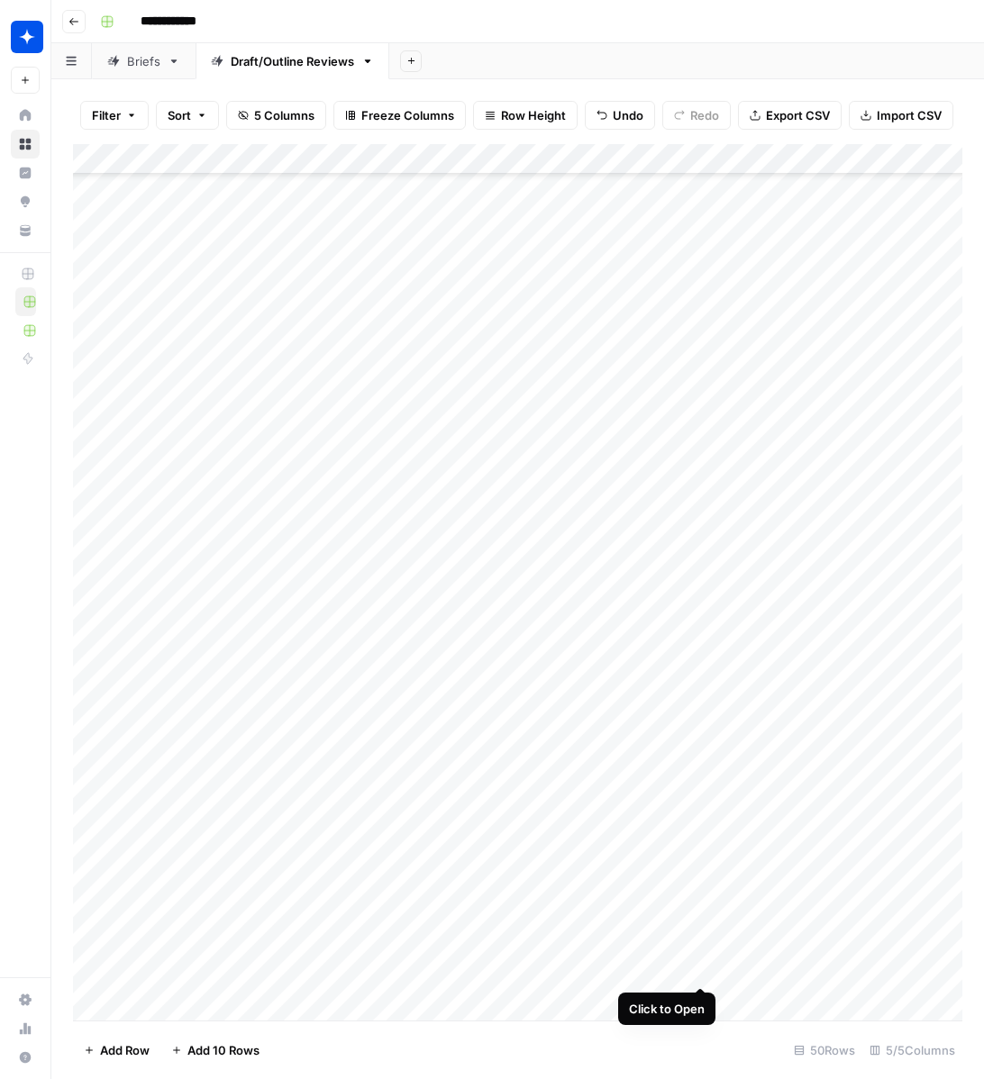
click at [700, 967] on div "Add Column" at bounding box center [517, 582] width 889 height 876
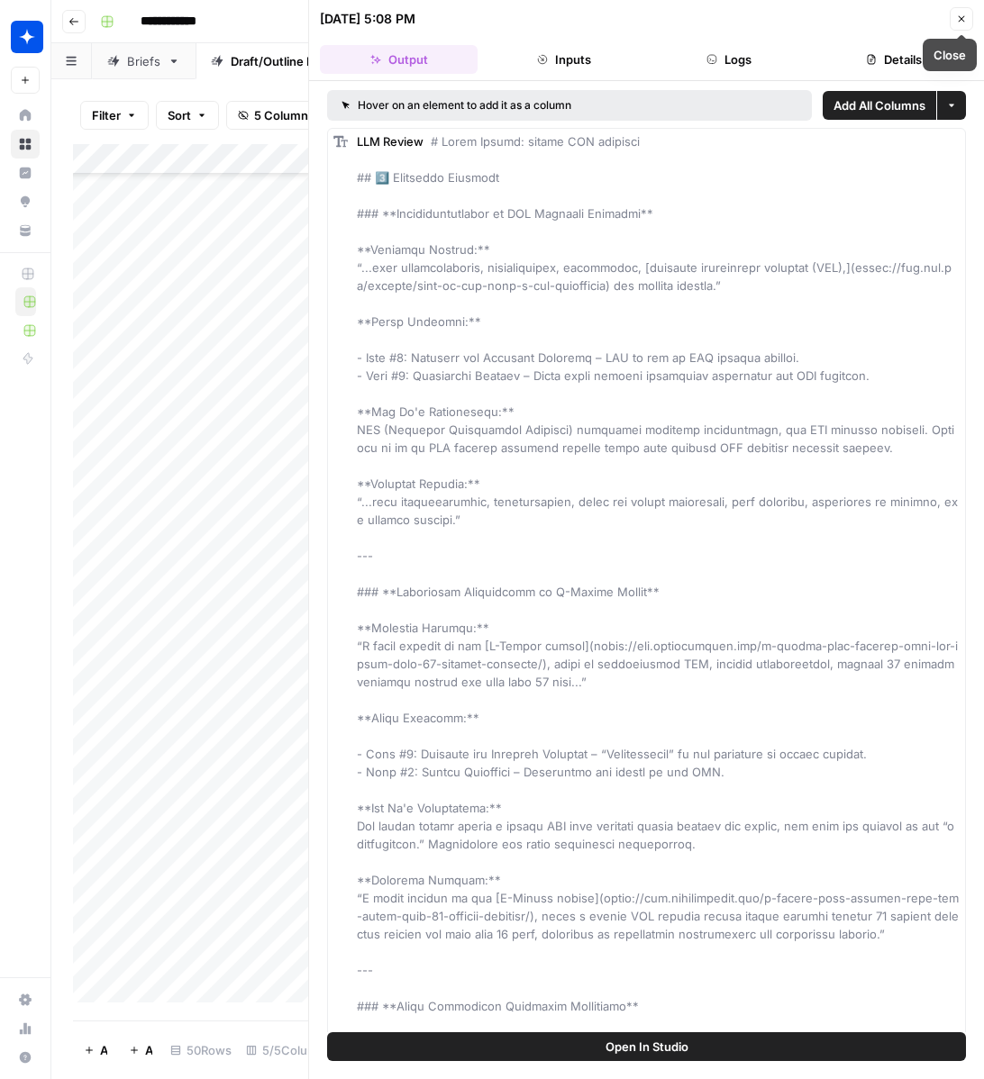
click at [956, 23] on icon "button" at bounding box center [961, 19] width 11 height 11
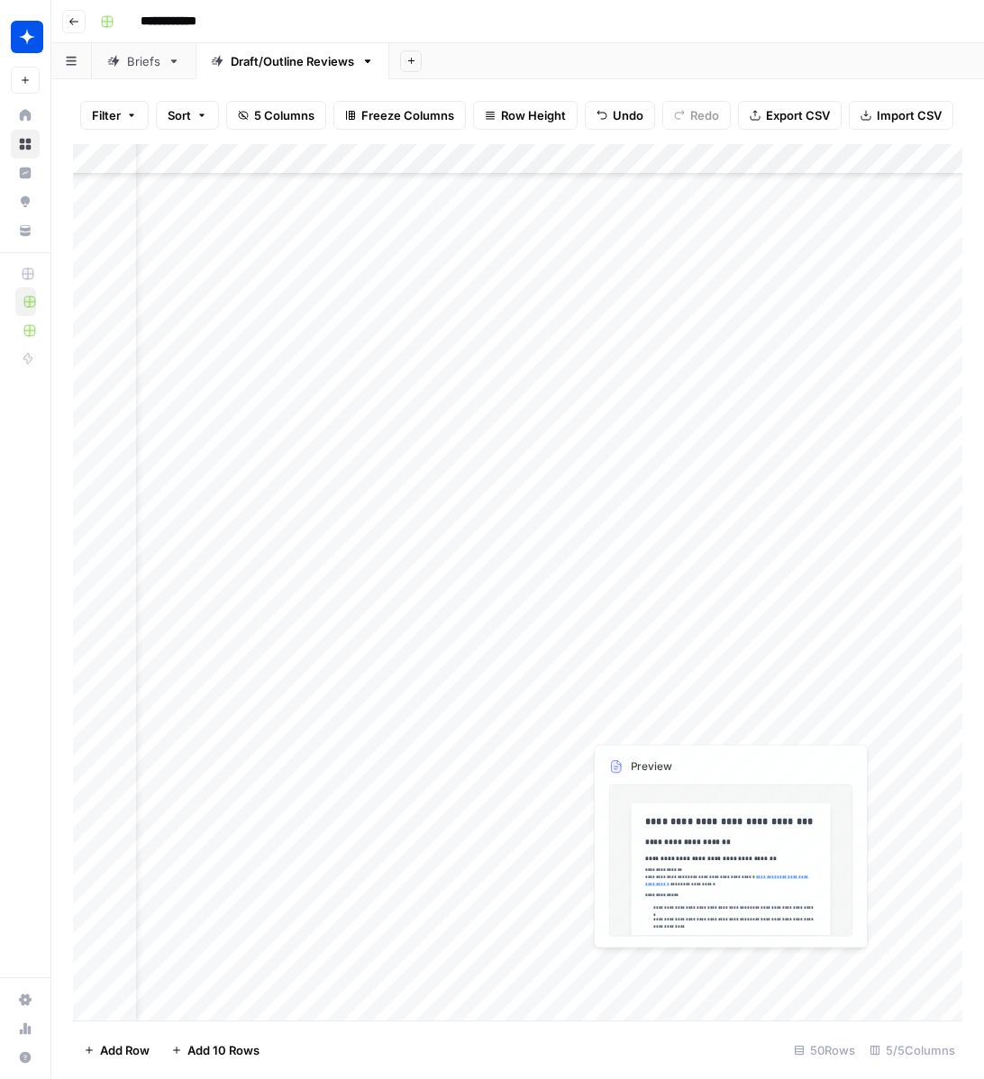
scroll to position [690, 180]
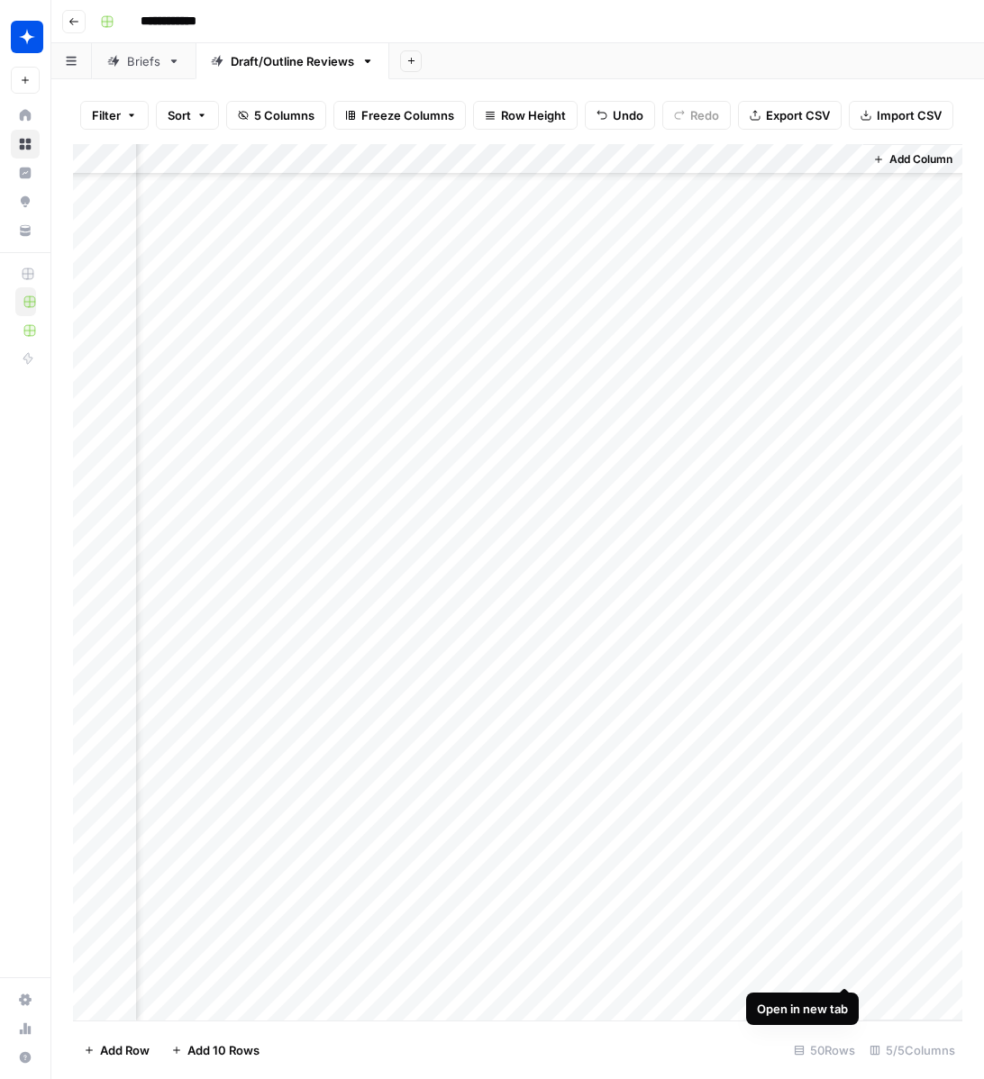
click at [848, 971] on div "Add Column" at bounding box center [517, 582] width 889 height 876
click at [699, 994] on div "Add Column" at bounding box center [517, 582] width 889 height 876
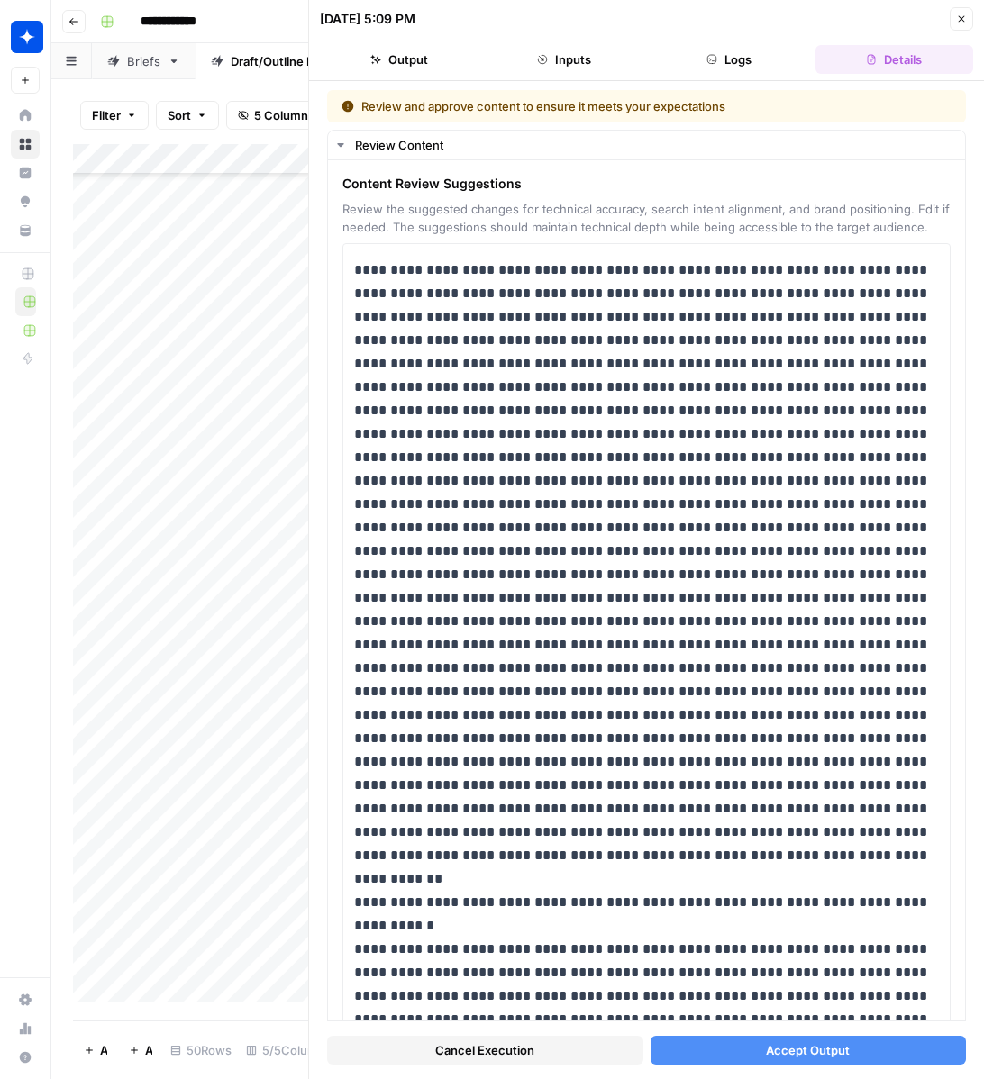
click at [755, 1049] on button "Accept Output" at bounding box center [808, 1050] width 316 height 29
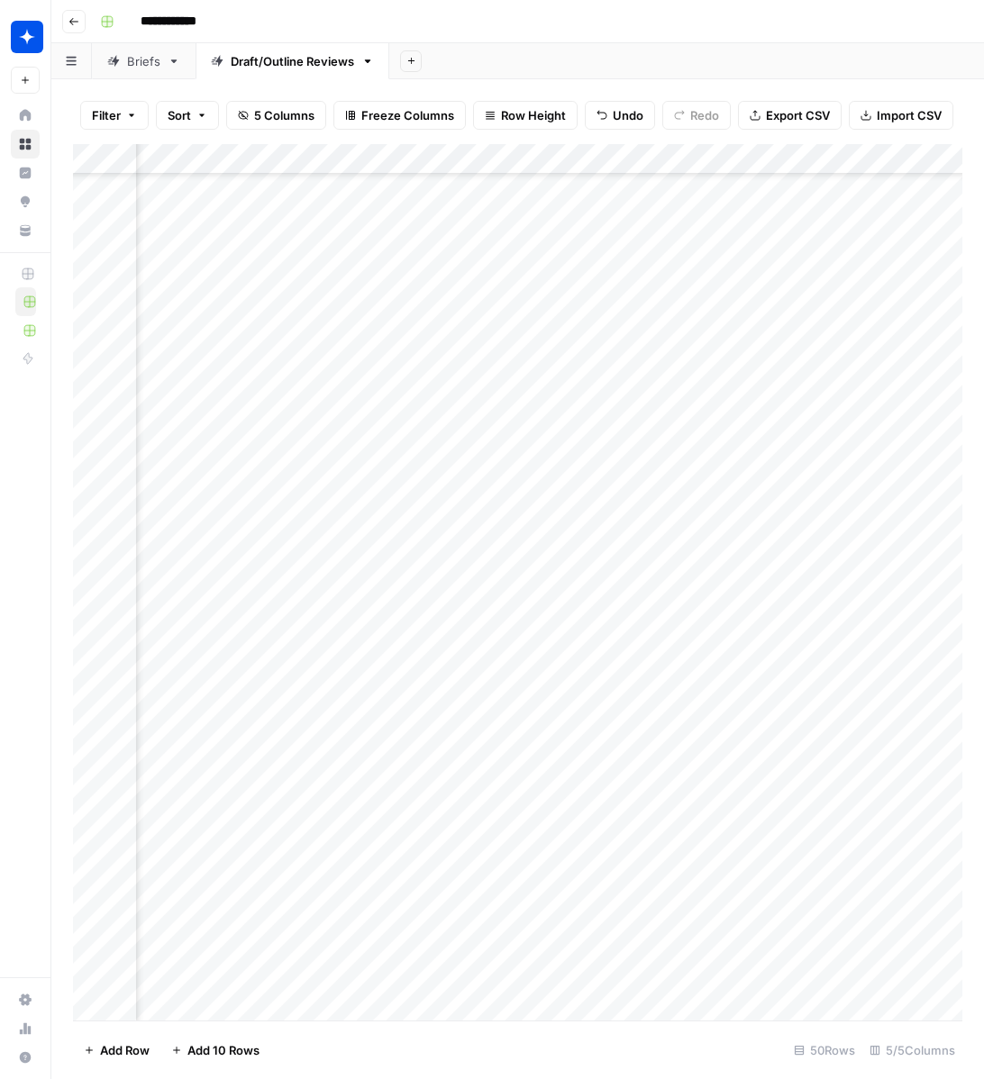
scroll to position [690, 180]
click at [846, 999] on div "Add Column" at bounding box center [517, 582] width 889 height 876
